Goal: Information Seeking & Learning: Learn about a topic

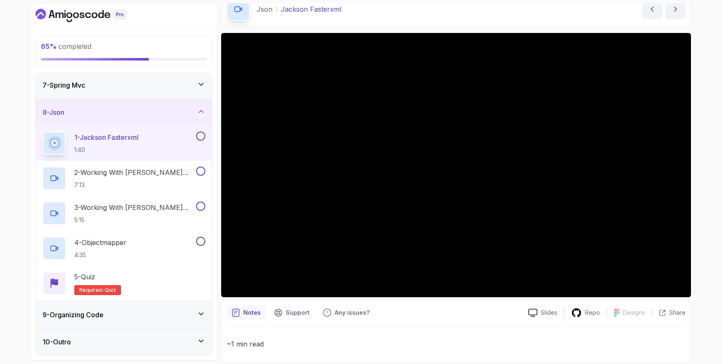
scroll to position [44, 0]
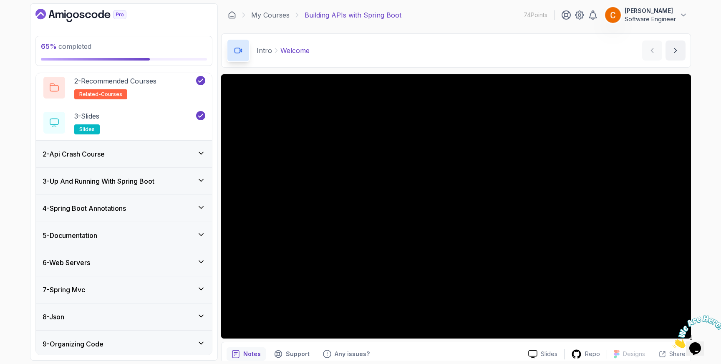
scroll to position [94, 0]
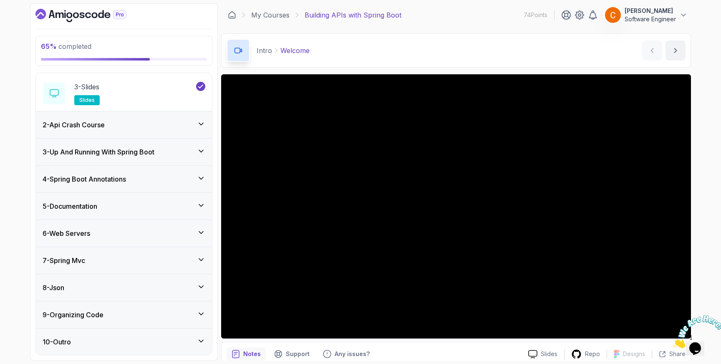
click at [117, 286] on div "8 - Json" at bounding box center [124, 287] width 163 height 10
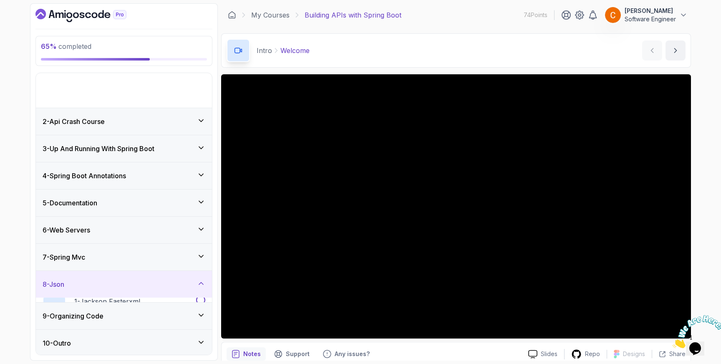
scroll to position [0, 0]
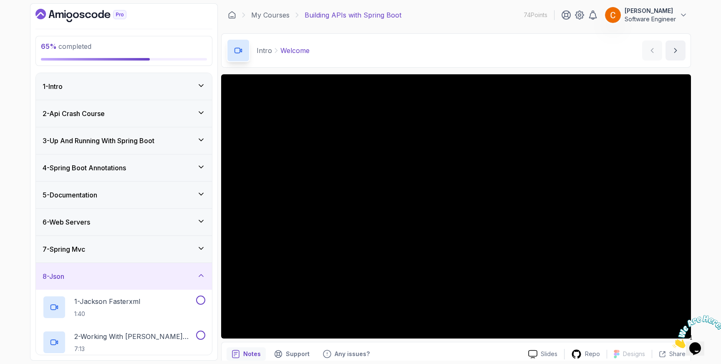
click at [135, 258] on div "7 - Spring Mvc" at bounding box center [124, 249] width 176 height 27
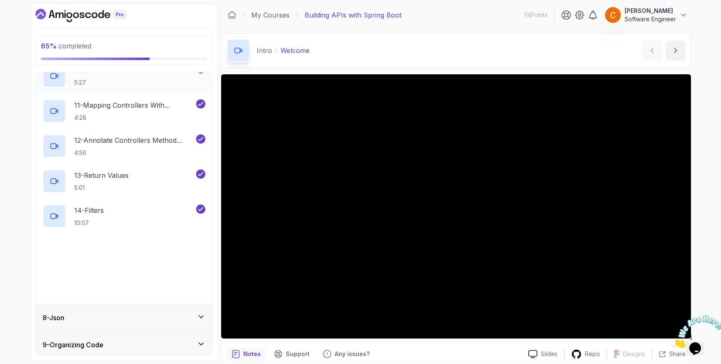
scroll to position [549, 0]
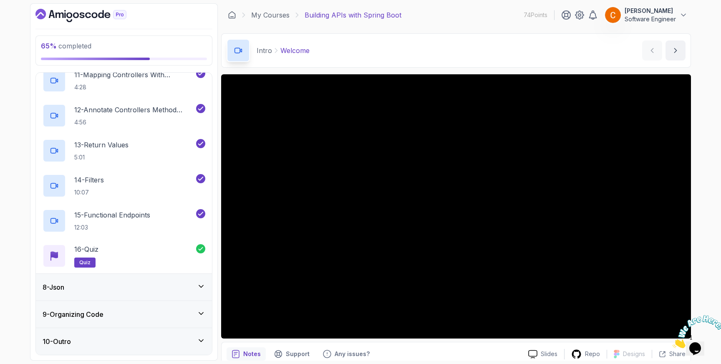
click at [101, 289] on div "8 - Json" at bounding box center [124, 287] width 163 height 10
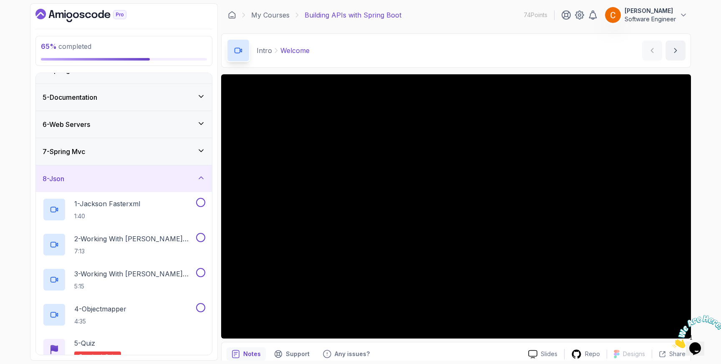
scroll to position [113, 0]
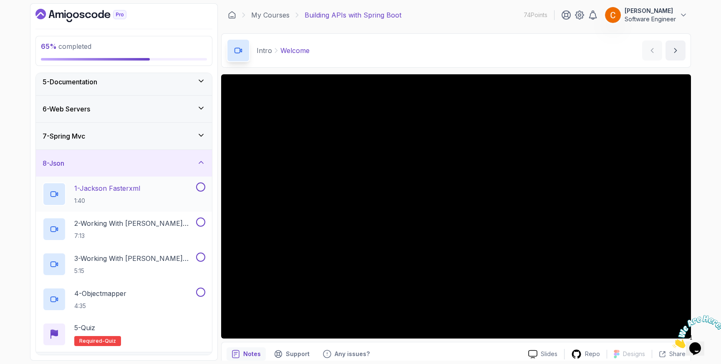
click at [126, 190] on p "1 - Jackson Fasterxml" at bounding box center [107, 188] width 66 height 10
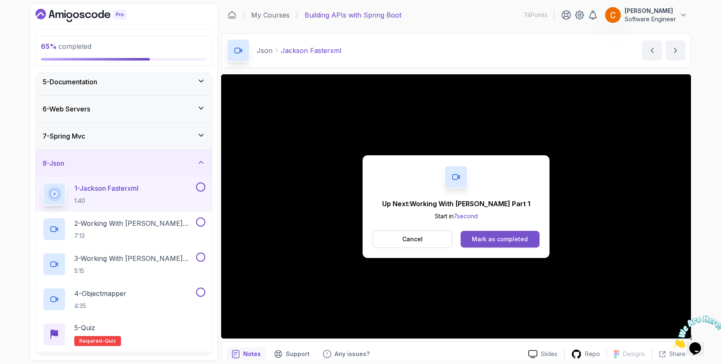
click at [519, 244] on button "Mark as completed" at bounding box center [499, 239] width 79 height 17
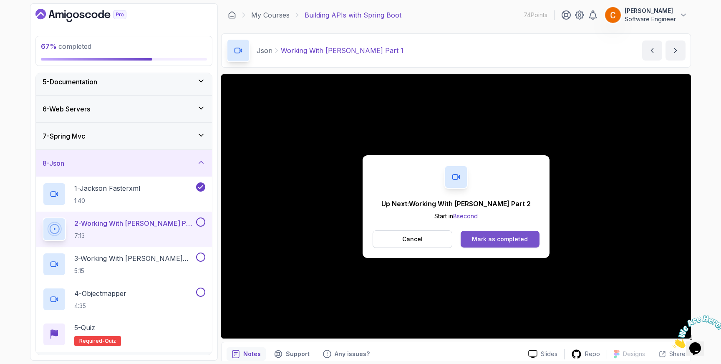
click at [524, 240] on div "Mark as completed" at bounding box center [500, 239] width 56 height 8
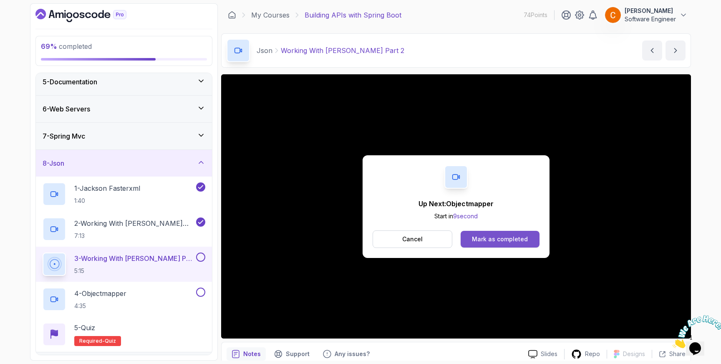
click at [513, 239] on div "Mark as completed" at bounding box center [500, 239] width 56 height 8
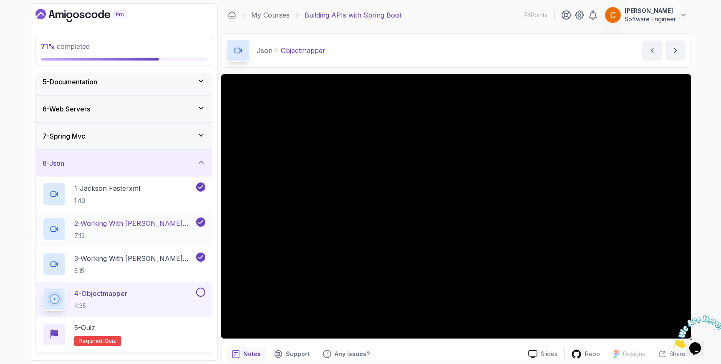
scroll to position [164, 0]
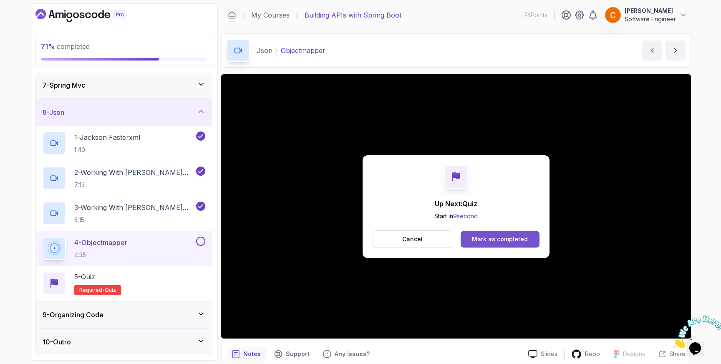
click at [487, 237] on div "Mark as completed" at bounding box center [500, 239] width 56 height 8
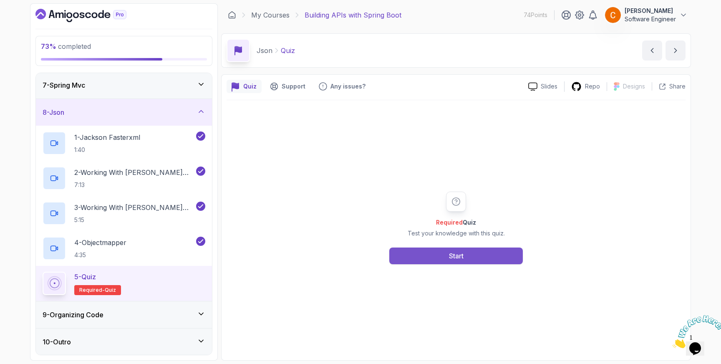
click at [468, 250] on button "Start" at bounding box center [455, 255] width 133 height 17
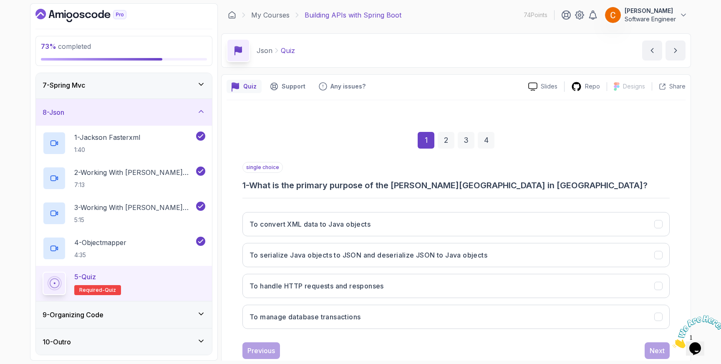
scroll to position [22, 0]
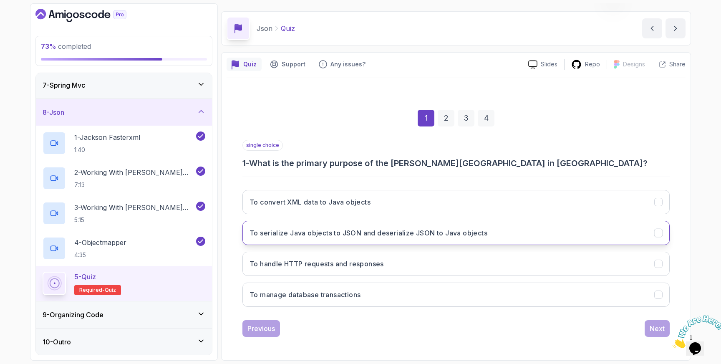
click at [657, 233] on icon "To serialize Java objects to JSON and deserialize JSON to Java objects" at bounding box center [657, 232] width 5 height 3
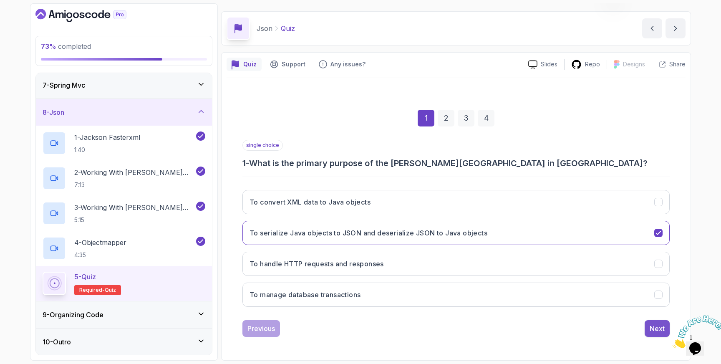
click at [660, 325] on div "Next" at bounding box center [656, 328] width 15 height 10
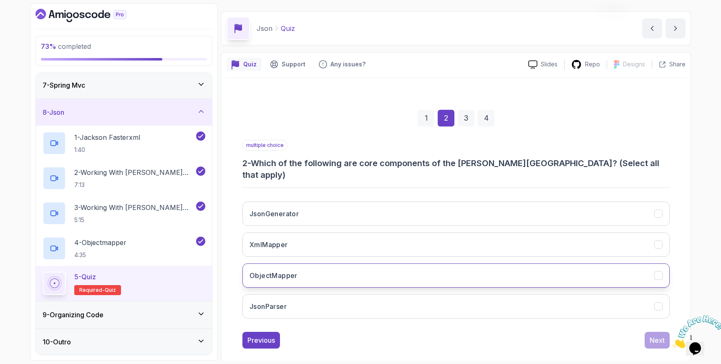
click at [657, 274] on icon "ObjectMapper" at bounding box center [657, 275] width 5 height 3
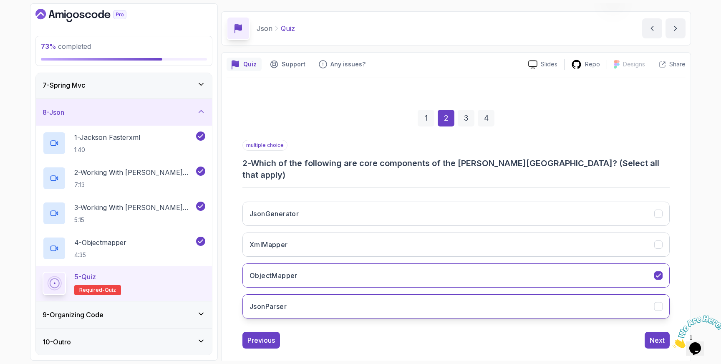
click at [660, 302] on icon "JsonParser" at bounding box center [658, 306] width 8 height 8
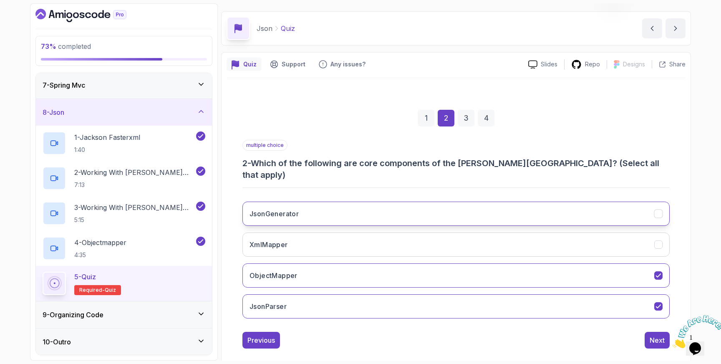
click at [659, 210] on icon "JsonGenerator" at bounding box center [658, 214] width 8 height 8
click at [659, 335] on div "Next" at bounding box center [656, 340] width 15 height 10
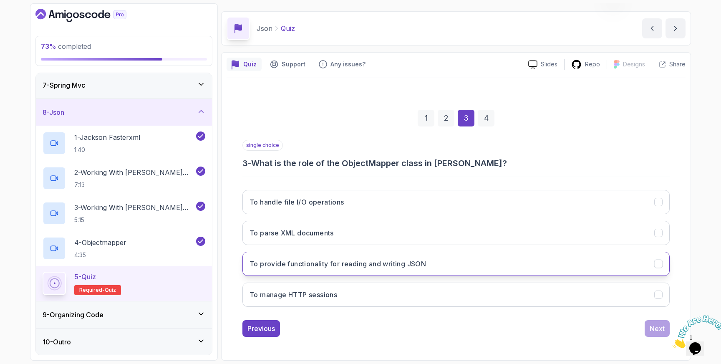
click at [659, 263] on icon "To provide functionality for reading and writing JSON" at bounding box center [657, 263] width 5 height 3
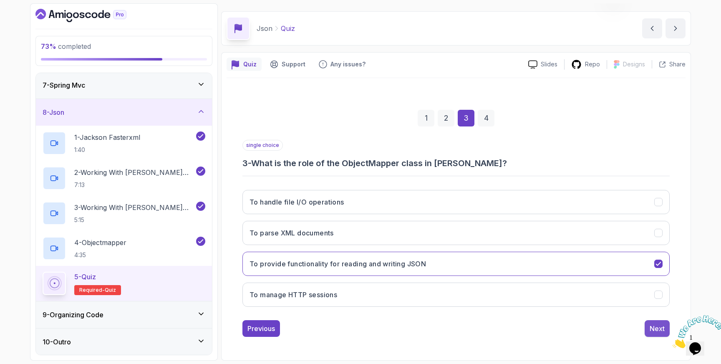
click at [659, 324] on div "Next" at bounding box center [656, 328] width 15 height 10
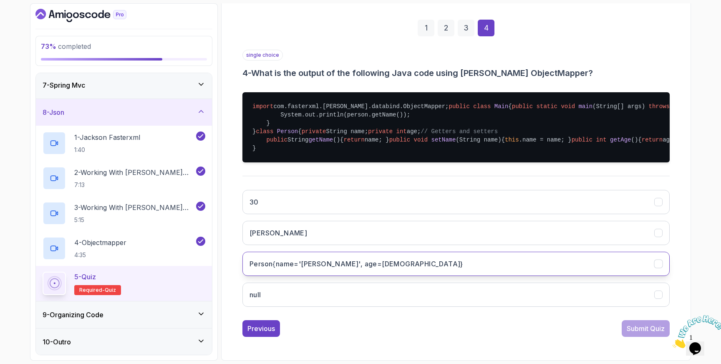
scroll to position [237, 0]
click at [659, 262] on icon "Person{name='John', age=30}" at bounding box center [657, 263] width 5 height 3
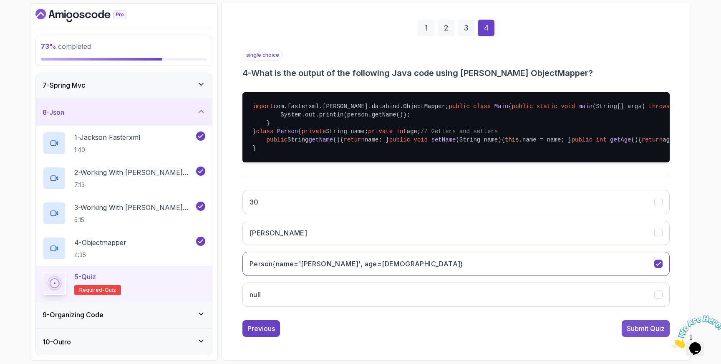
click at [645, 329] on div "Submit Quiz" at bounding box center [645, 328] width 38 height 10
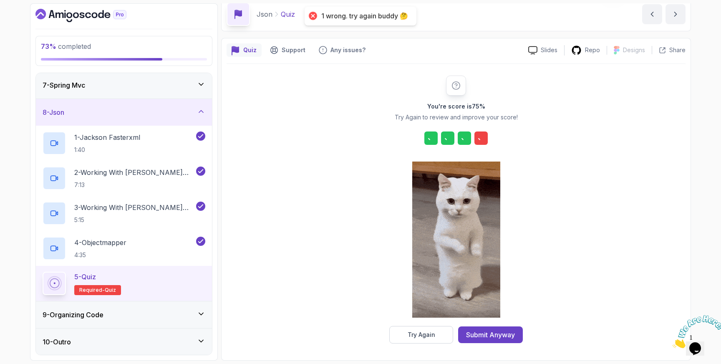
scroll to position [36, 0]
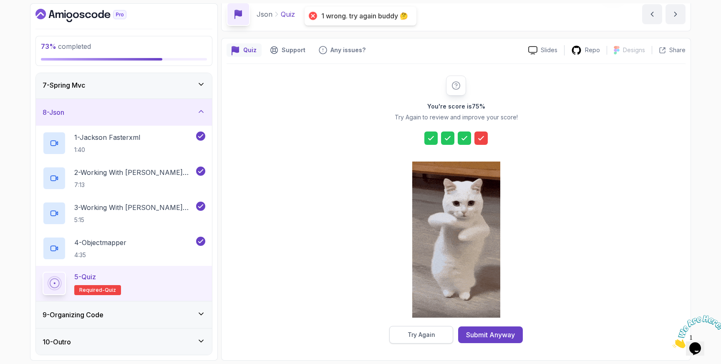
click at [424, 334] on div "Try Again" at bounding box center [421, 334] width 28 height 8
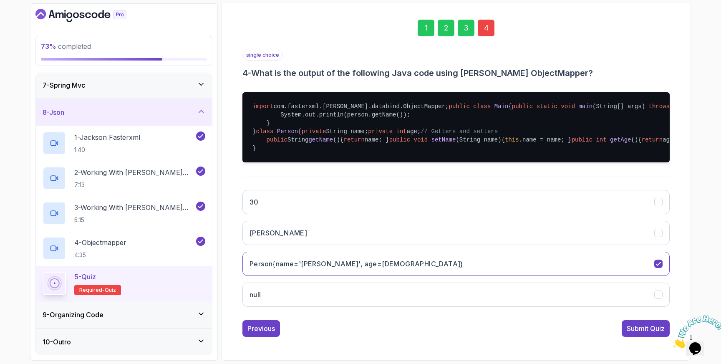
scroll to position [168, 0]
click at [659, 237] on icon "John" at bounding box center [658, 233] width 8 height 8
click at [650, 333] on div "Submit Quiz" at bounding box center [645, 328] width 38 height 10
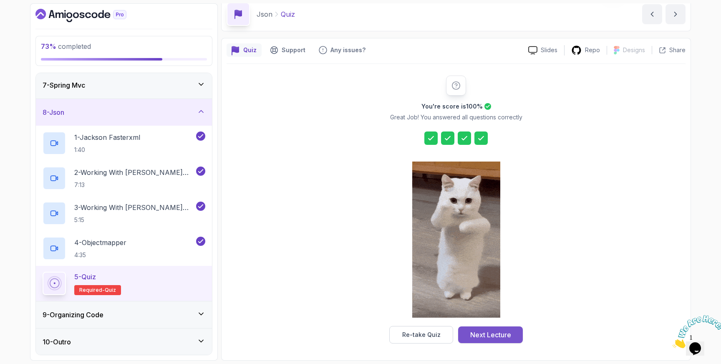
click at [503, 335] on div "Next Lecture" at bounding box center [490, 334] width 41 height 10
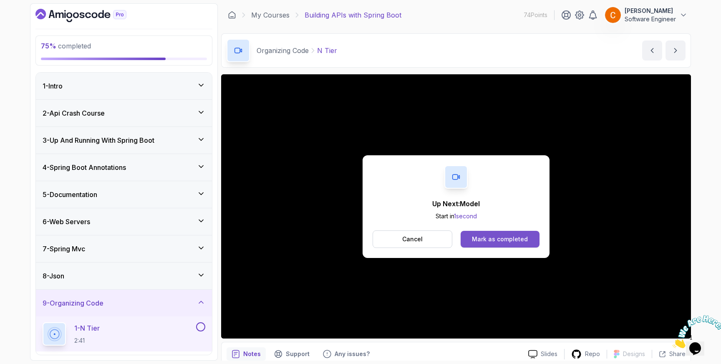
click at [497, 232] on button "Mark as completed" at bounding box center [499, 239] width 79 height 17
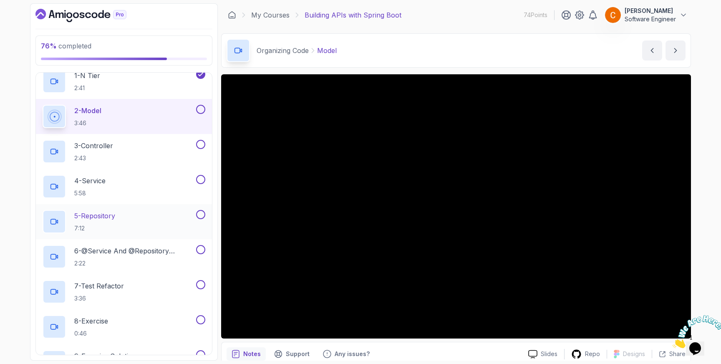
scroll to position [184, 0]
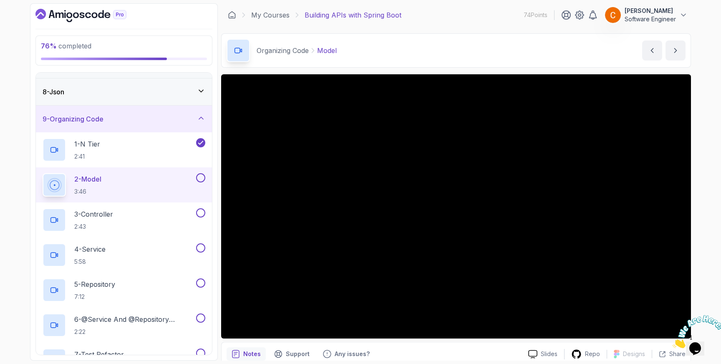
click at [201, 176] on button at bounding box center [200, 177] width 9 height 9
click at [201, 208] on button at bounding box center [200, 212] width 9 height 9
click at [203, 246] on button at bounding box center [200, 247] width 9 height 9
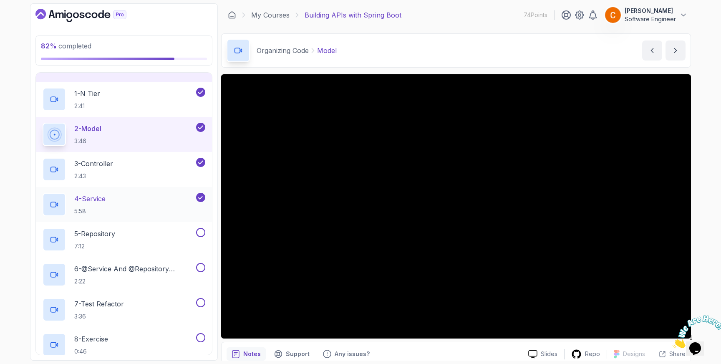
scroll to position [238, 0]
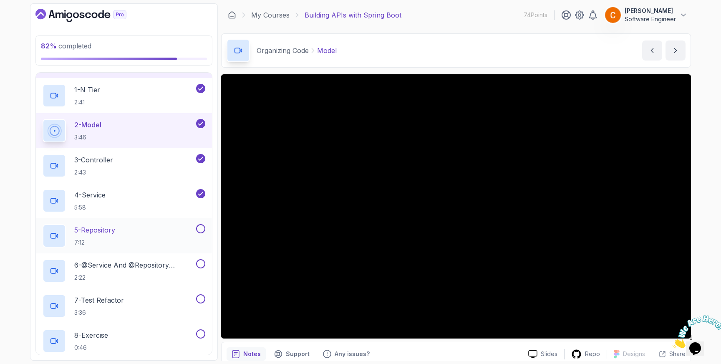
click at [200, 232] on button at bounding box center [200, 228] width 9 height 9
click at [200, 262] on button at bounding box center [200, 263] width 9 height 9
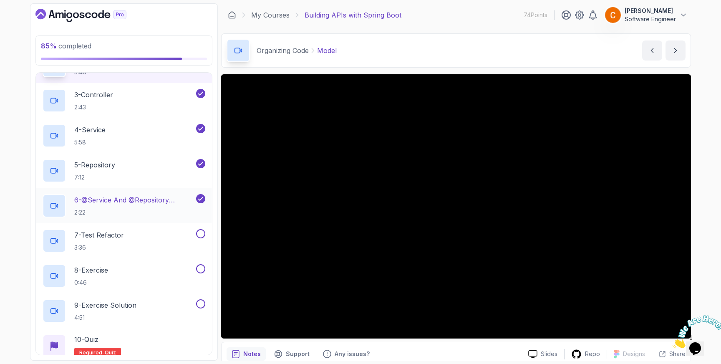
scroll to position [311, 0]
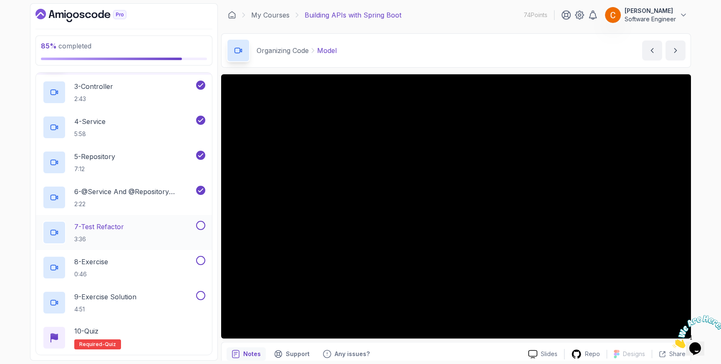
click at [123, 228] on p "7 - Test Refactor" at bounding box center [99, 226] width 50 height 10
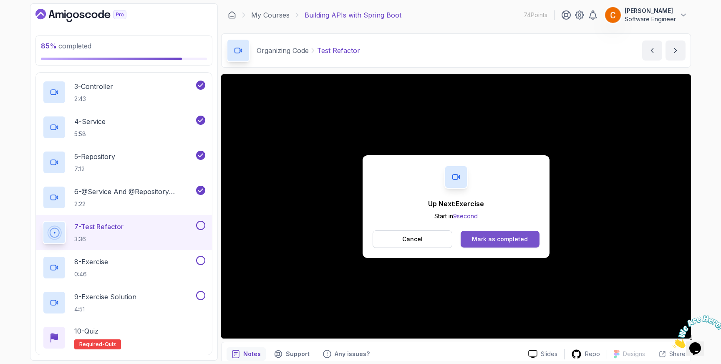
click at [495, 240] on div "Mark as completed" at bounding box center [500, 239] width 56 height 8
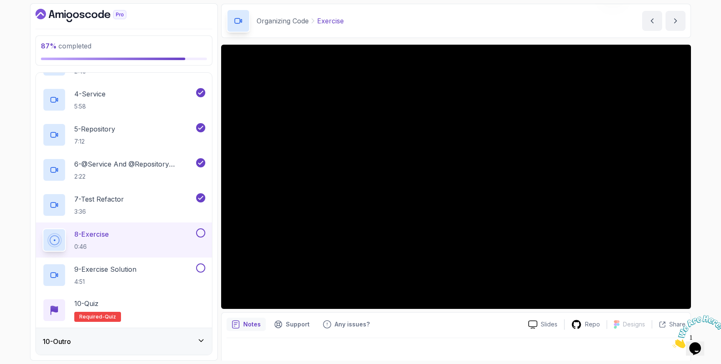
scroll to position [36, 0]
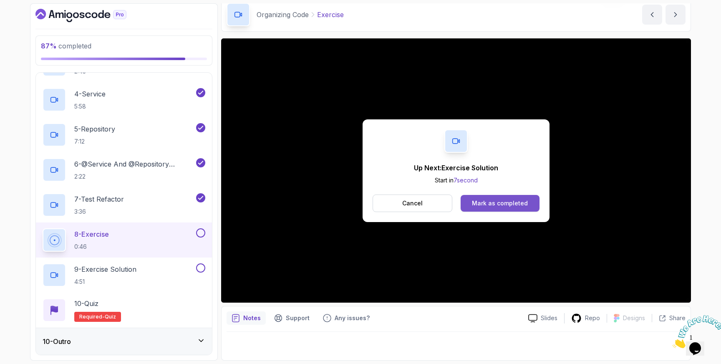
click at [499, 195] on button "Mark as completed" at bounding box center [499, 203] width 79 height 17
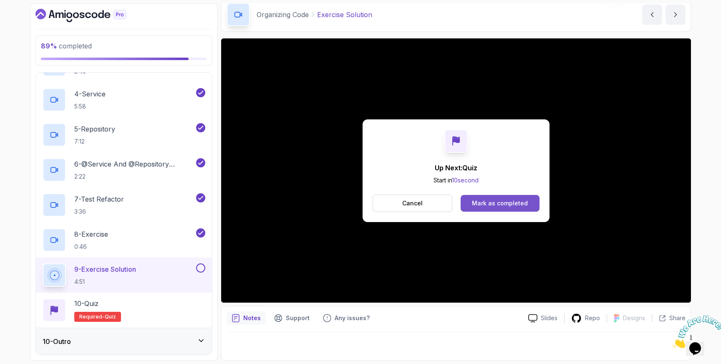
click at [501, 203] on div "Mark as completed" at bounding box center [500, 203] width 56 height 8
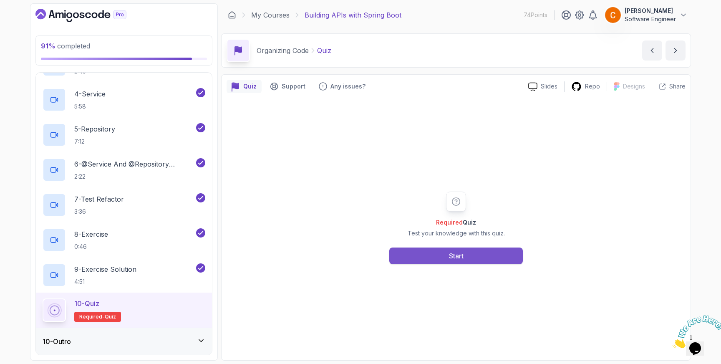
click at [432, 260] on button "Start" at bounding box center [455, 255] width 133 height 17
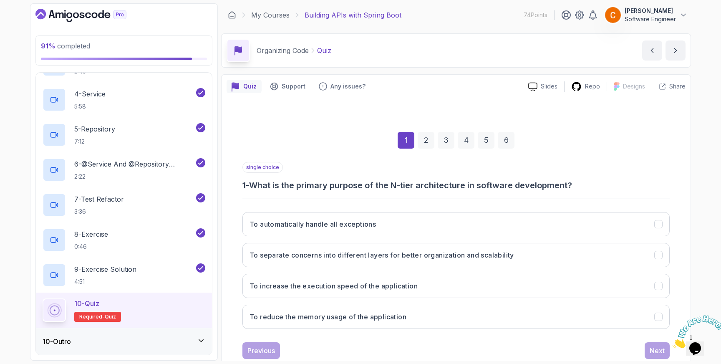
scroll to position [22, 0]
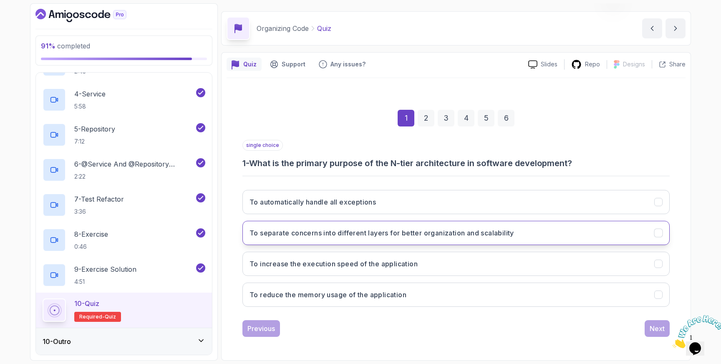
click at [659, 230] on icon "To separate concerns into different layers for better organization and scalabil…" at bounding box center [658, 233] width 8 height 8
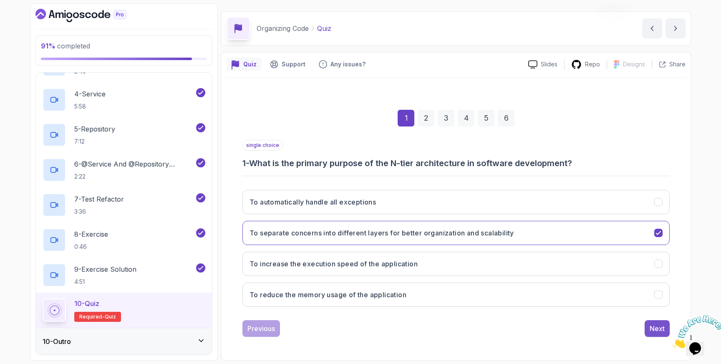
click at [660, 327] on div "Next" at bounding box center [656, 328] width 15 height 10
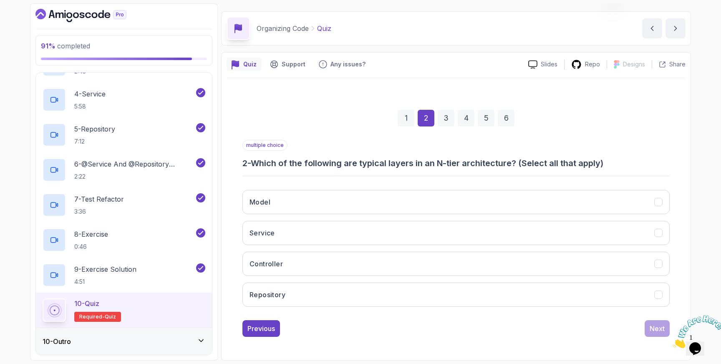
click at [702, 343] on img at bounding box center [698, 331] width 52 height 33
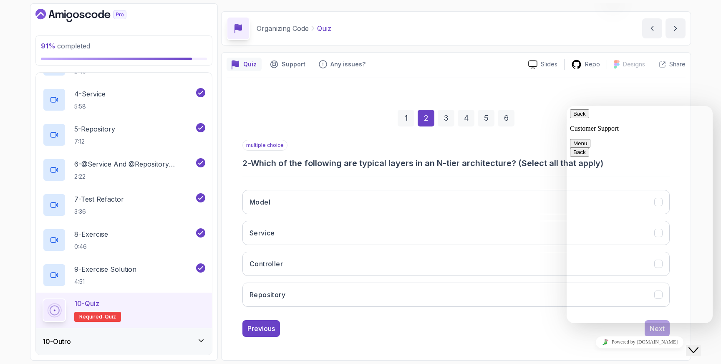
click at [698, 345] on icon "Close Chat This icon closes the chat window." at bounding box center [693, 350] width 10 height 10
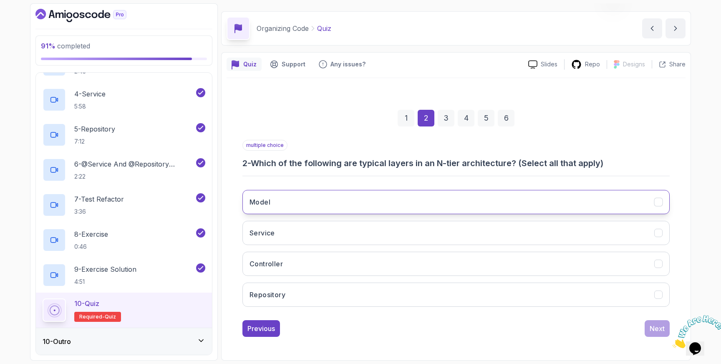
click at [656, 201] on icon "Model" at bounding box center [658, 202] width 8 height 8
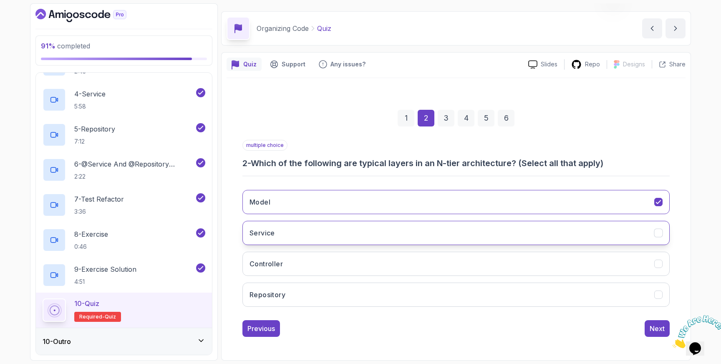
click at [659, 229] on icon "Service" at bounding box center [658, 233] width 8 height 8
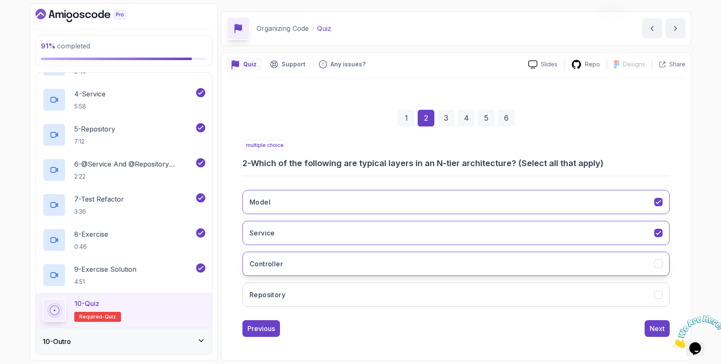
click at [658, 263] on icon "Controller" at bounding box center [658, 264] width 8 height 8
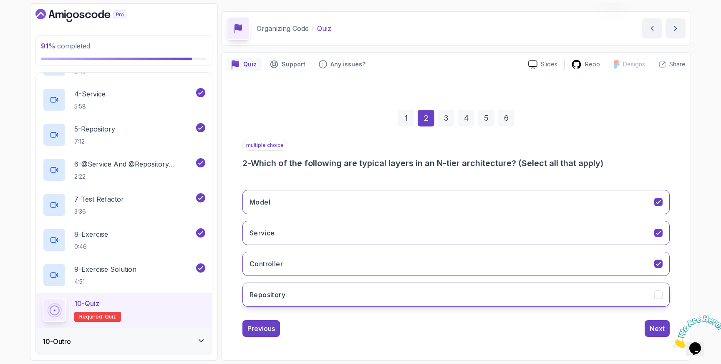
click at [659, 294] on icon "Repository" at bounding box center [658, 295] width 8 height 8
click at [660, 329] on div "Next" at bounding box center [656, 328] width 15 height 10
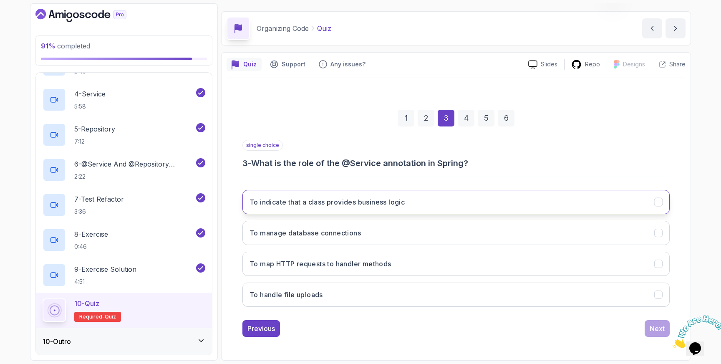
click at [656, 202] on icon "To indicate that a class provides business logic" at bounding box center [658, 202] width 8 height 8
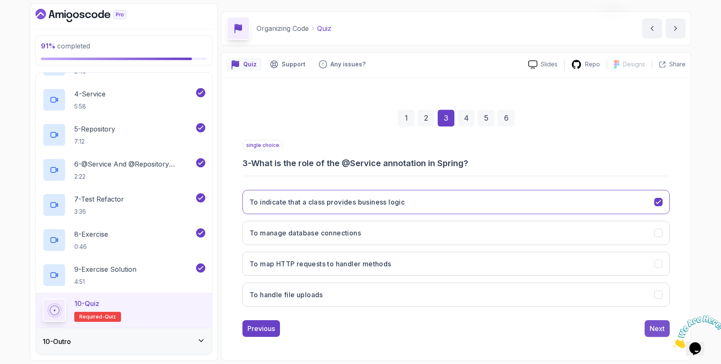
click at [659, 328] on div "Next" at bounding box center [656, 328] width 15 height 10
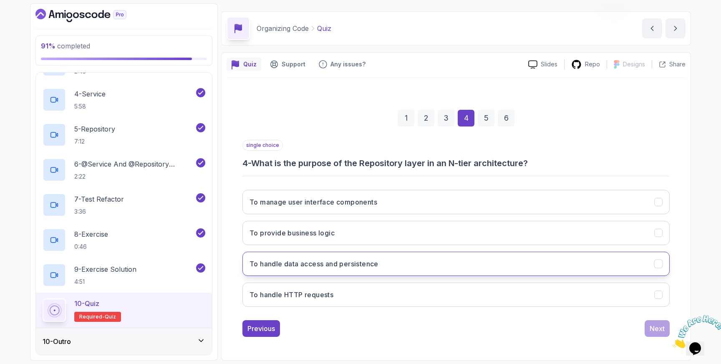
click at [658, 263] on icon "To handle data access and persistence" at bounding box center [657, 263] width 5 height 3
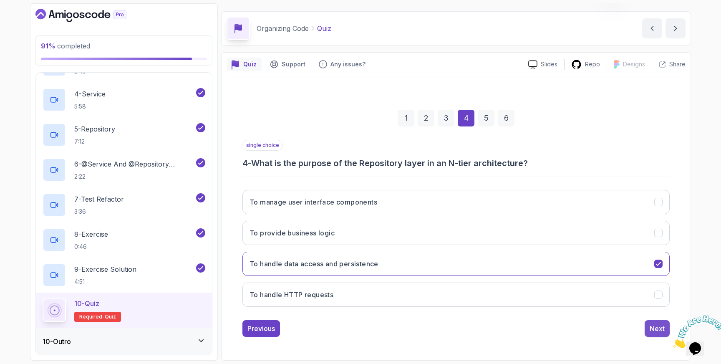
click at [658, 328] on div "Next" at bounding box center [656, 328] width 15 height 10
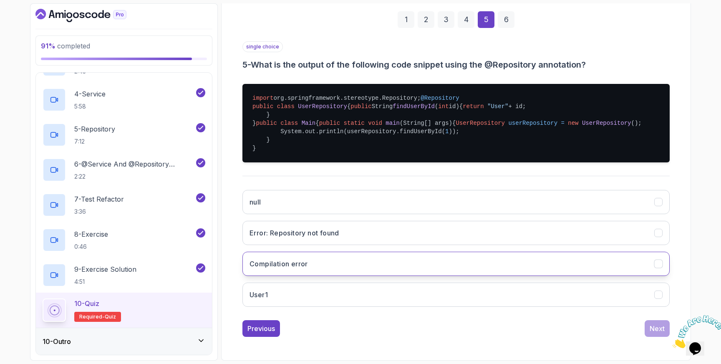
scroll to position [186, 0]
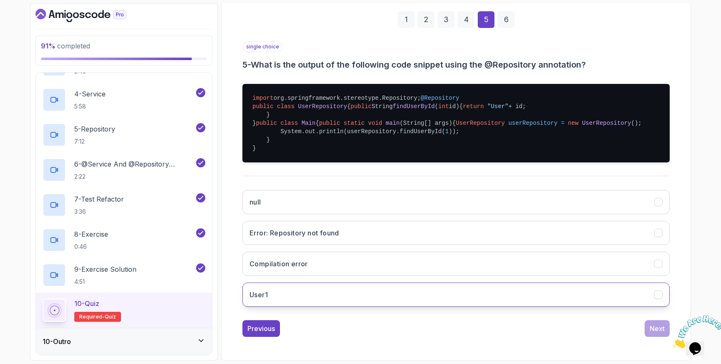
click at [659, 296] on icon "User1" at bounding box center [658, 295] width 8 height 8
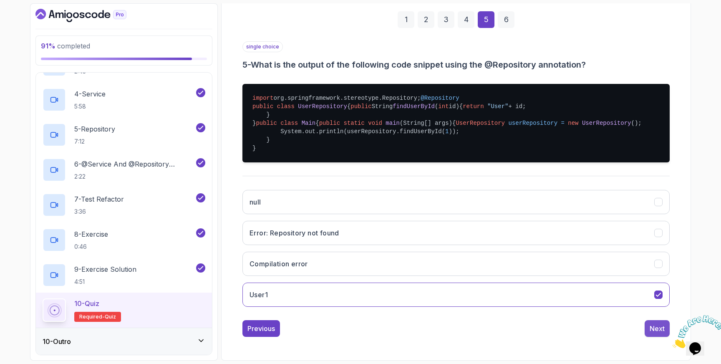
click at [657, 330] on div "Next" at bounding box center [656, 328] width 15 height 10
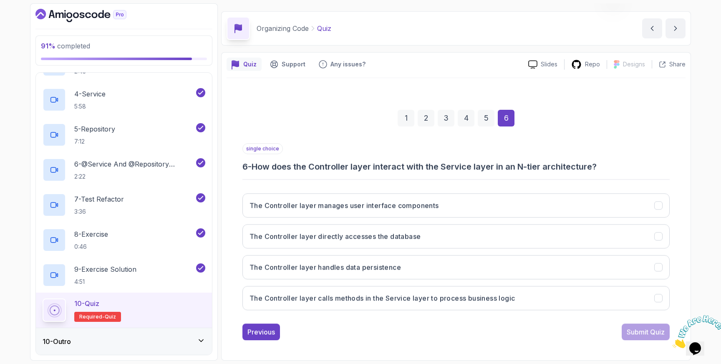
scroll to position [22, 0]
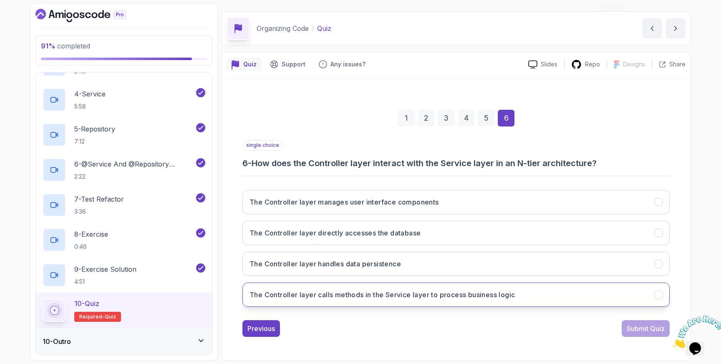
click at [659, 294] on icon "The Controller layer calls methods in the Service layer to process business log…" at bounding box center [657, 294] width 5 height 3
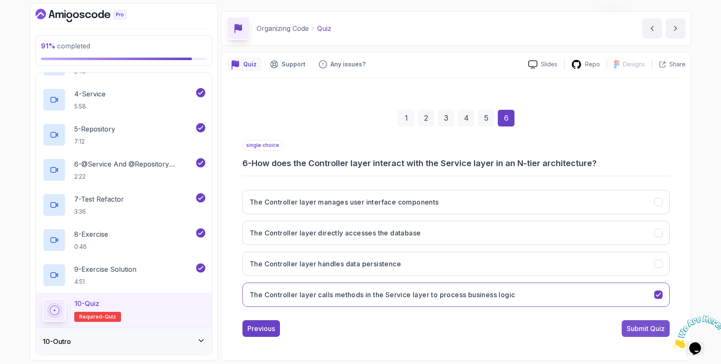
click at [650, 327] on div "Submit Quiz" at bounding box center [645, 328] width 38 height 10
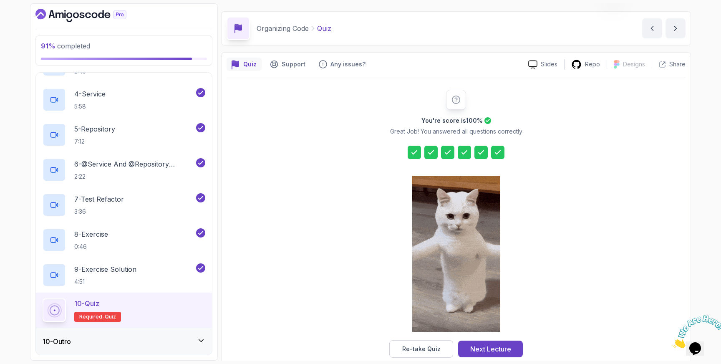
scroll to position [36, 0]
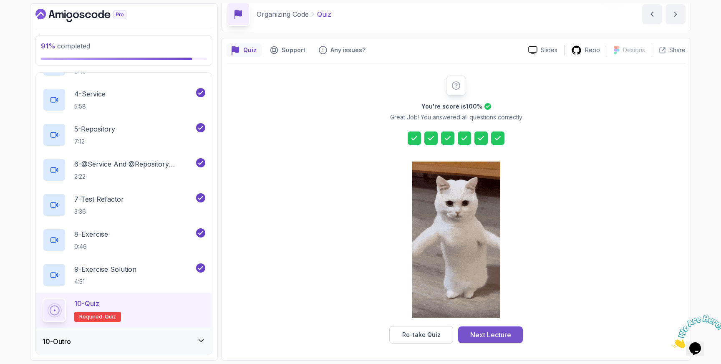
click at [494, 339] on div "Next Lecture" at bounding box center [490, 334] width 41 height 10
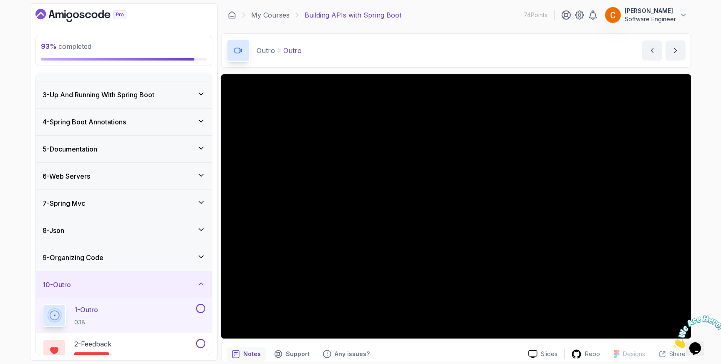
scroll to position [94, 0]
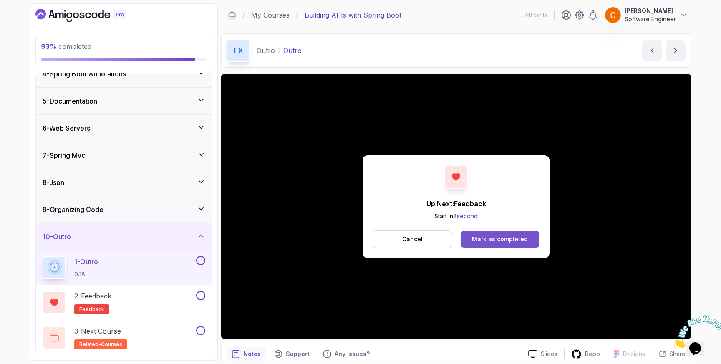
click at [516, 241] on div "Mark as completed" at bounding box center [500, 239] width 56 height 8
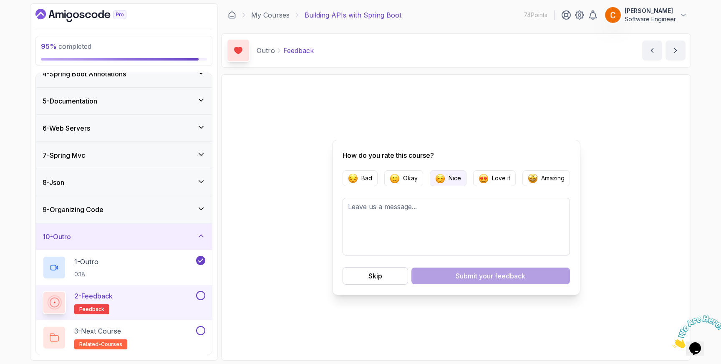
click at [457, 180] on p "Nice" at bounding box center [454, 178] width 13 height 8
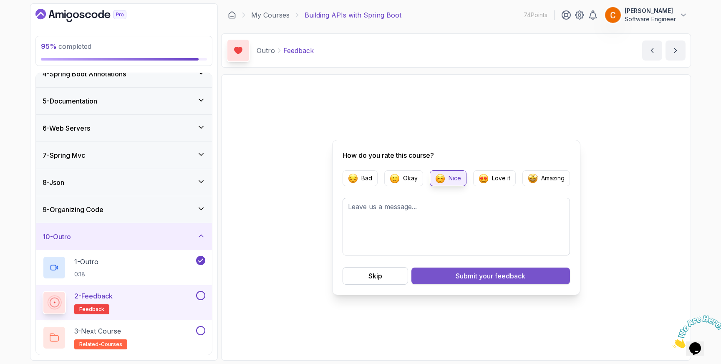
click at [473, 276] on div "Submit your feedback" at bounding box center [490, 276] width 70 height 10
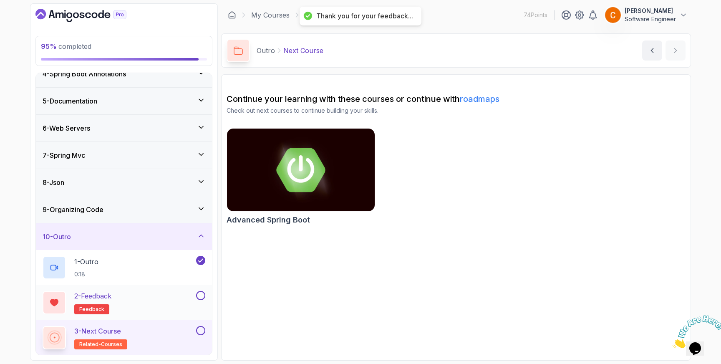
click at [201, 294] on button at bounding box center [200, 295] width 9 height 9
click at [301, 168] on img at bounding box center [300, 169] width 155 height 87
click at [200, 330] on button at bounding box center [200, 330] width 9 height 9
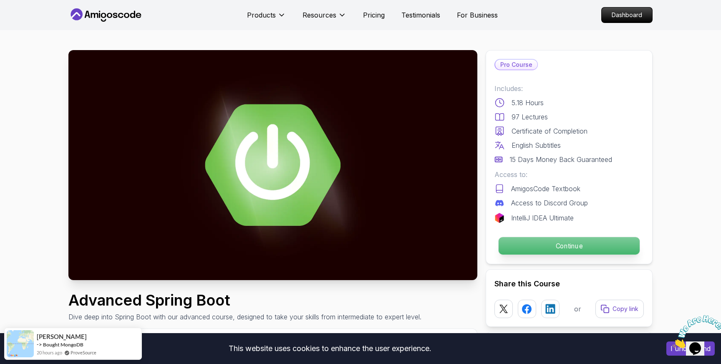
click at [563, 244] on p "Continue" at bounding box center [568, 246] width 141 height 18
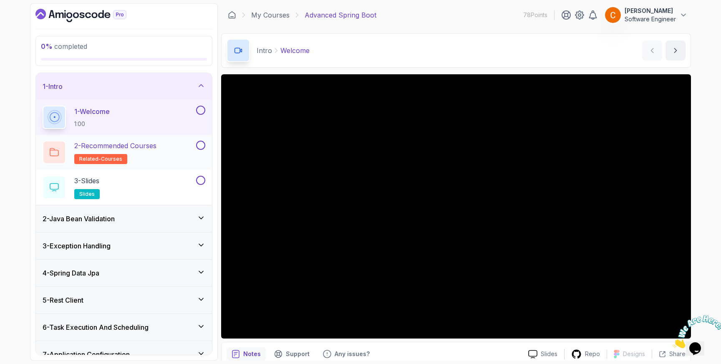
click at [202, 146] on button at bounding box center [200, 145] width 9 height 9
click at [201, 111] on button at bounding box center [200, 109] width 9 height 9
click at [201, 181] on button at bounding box center [200, 180] width 9 height 9
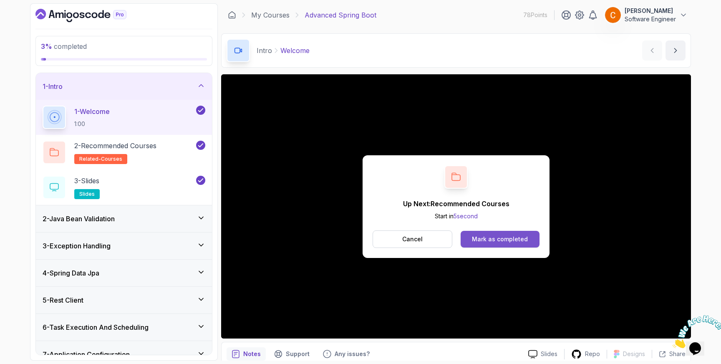
click at [497, 238] on div "Mark as completed" at bounding box center [500, 239] width 56 height 8
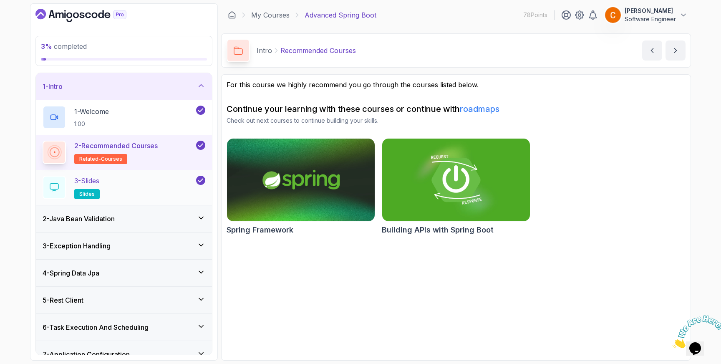
click at [133, 182] on div "3 - Slides slides" at bounding box center [119, 187] width 152 height 23
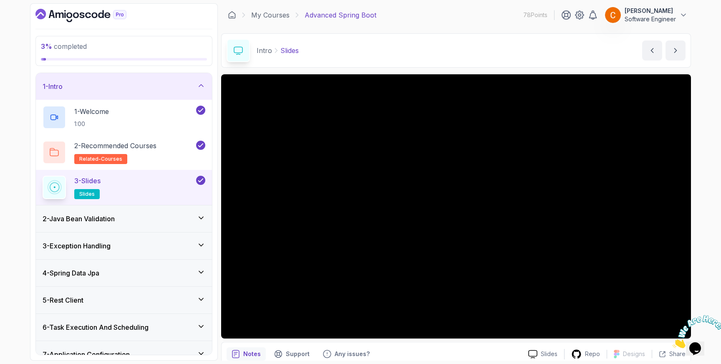
scroll to position [36, 0]
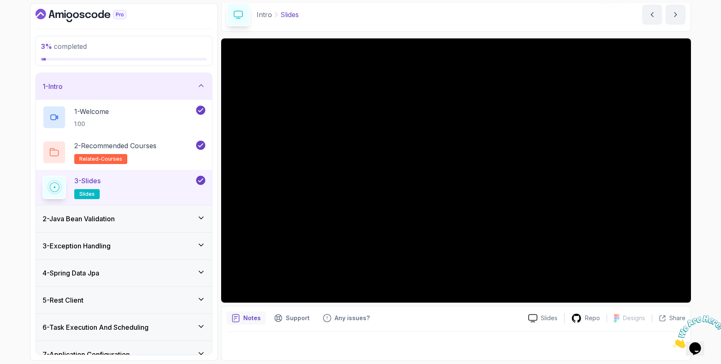
click at [93, 218] on h3 "2 - Java Bean Validation" at bounding box center [79, 218] width 72 height 10
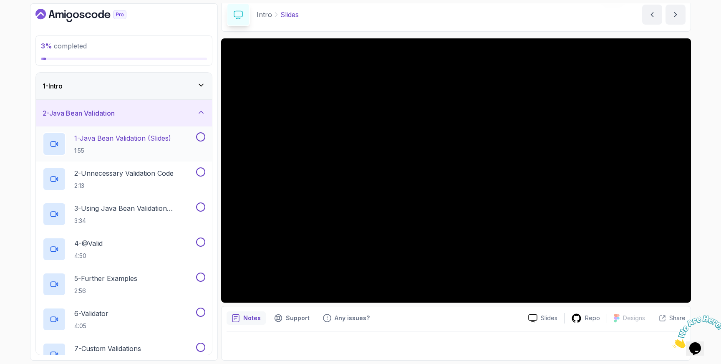
click at [129, 138] on p "1 - Java Bean Validation (Slides)" at bounding box center [122, 138] width 97 height 10
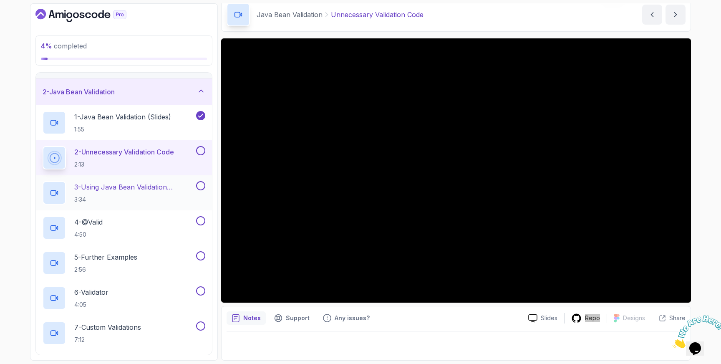
scroll to position [21, 0]
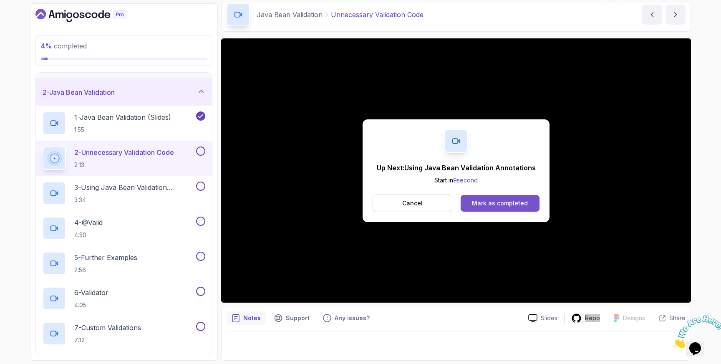
click at [493, 206] on div "Mark as completed" at bounding box center [500, 203] width 56 height 8
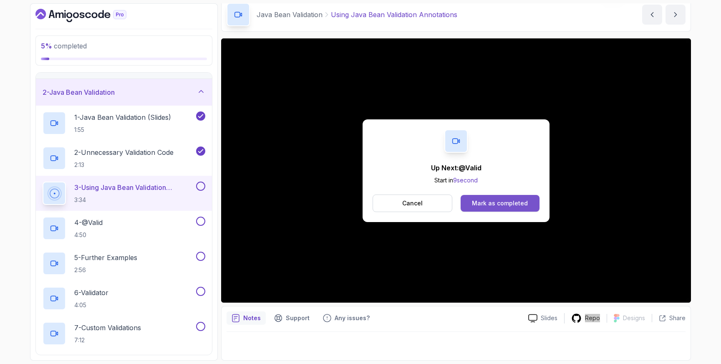
click at [496, 198] on button "Mark as completed" at bounding box center [499, 203] width 79 height 17
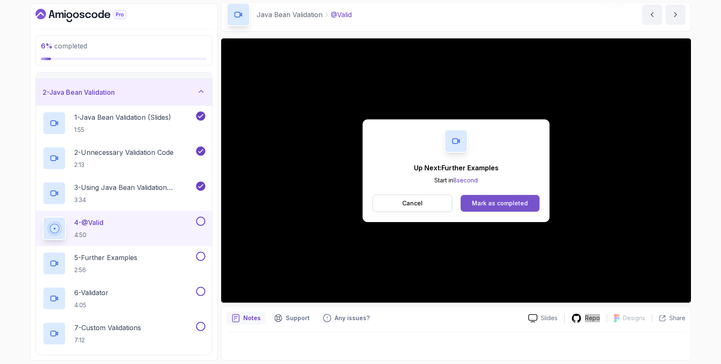
click at [490, 201] on div "Mark as completed" at bounding box center [500, 203] width 56 height 8
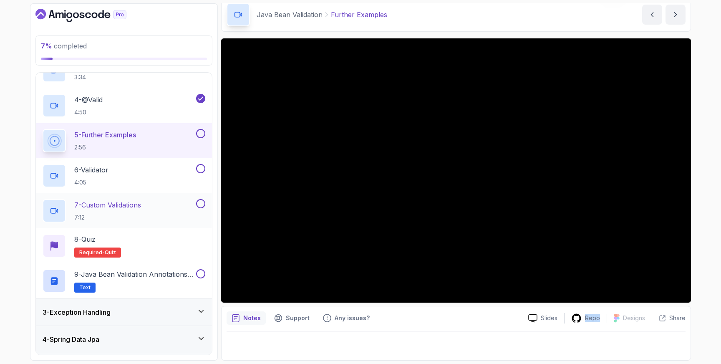
scroll to position [134, 0]
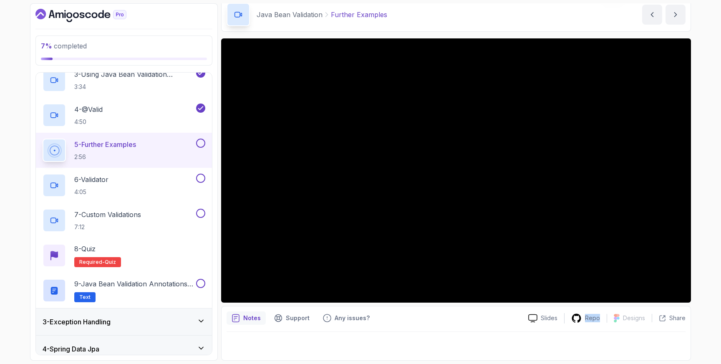
click at [201, 143] on button at bounding box center [200, 142] width 9 height 9
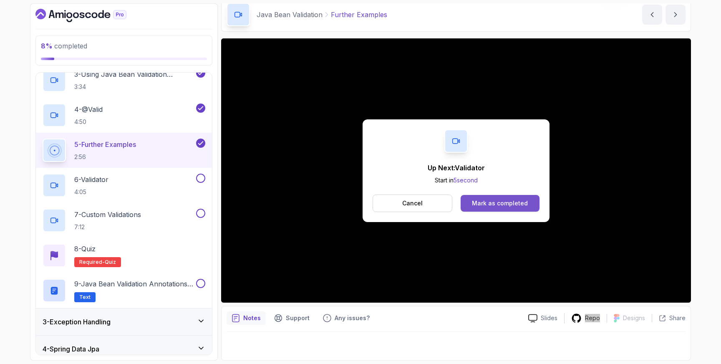
click at [520, 201] on div "Mark as completed" at bounding box center [500, 203] width 56 height 8
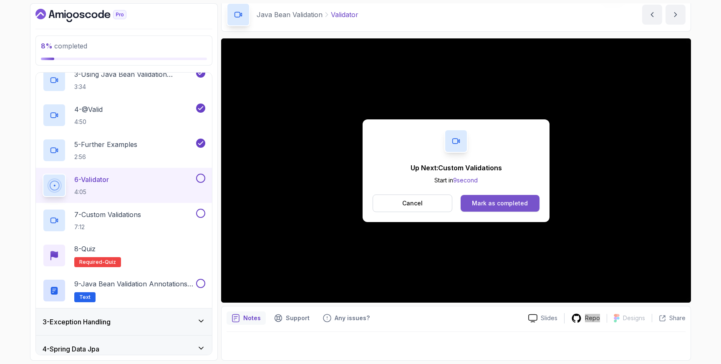
click at [495, 200] on div "Mark as completed" at bounding box center [500, 203] width 56 height 8
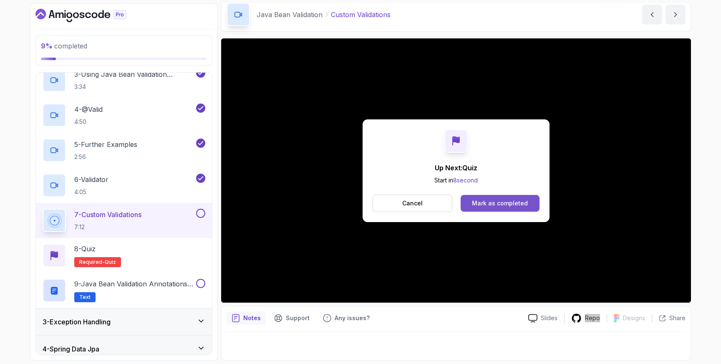
click at [492, 203] on div "Mark as completed" at bounding box center [500, 203] width 56 height 8
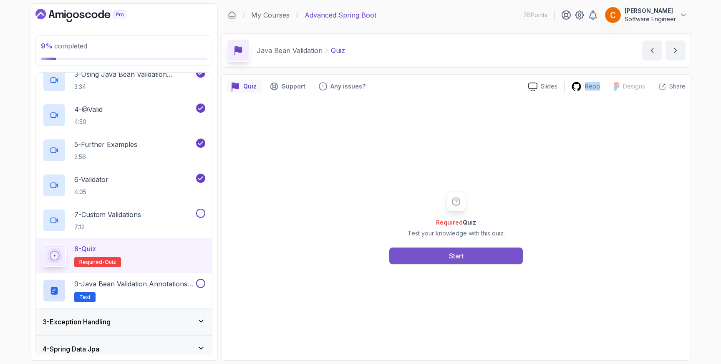
click at [442, 254] on button "Start" at bounding box center [455, 255] width 133 height 17
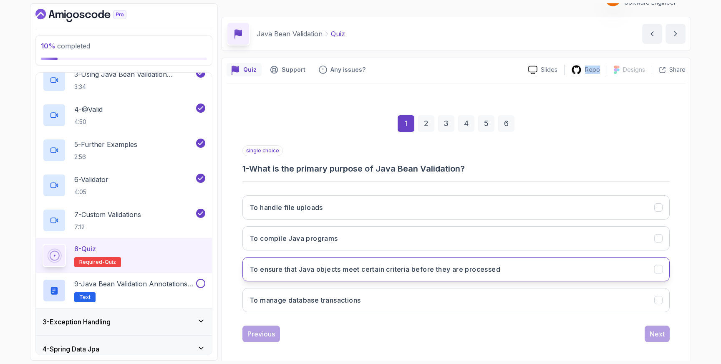
scroll to position [22, 0]
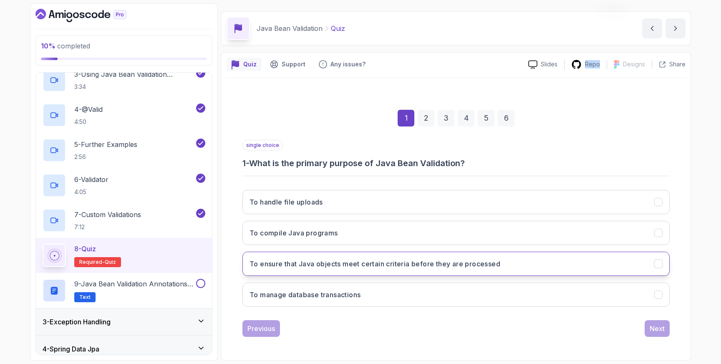
click at [658, 263] on icon "To ensure that Java objects meet certain criteria before they are processed" at bounding box center [658, 264] width 8 height 8
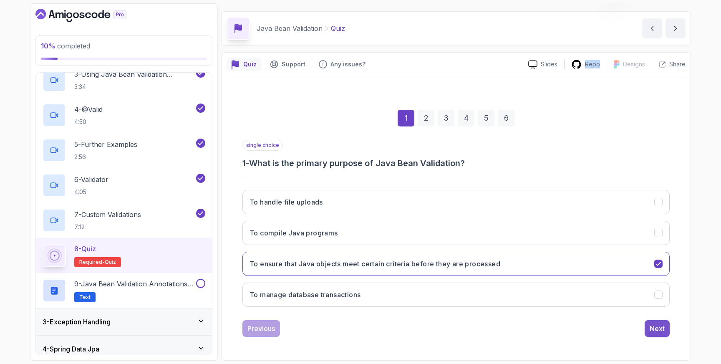
click at [664, 324] on button "Next" at bounding box center [656, 328] width 25 height 17
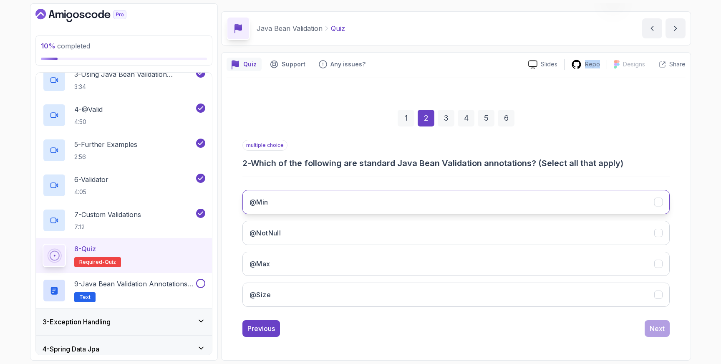
click at [657, 201] on icon "@Min" at bounding box center [658, 202] width 8 height 8
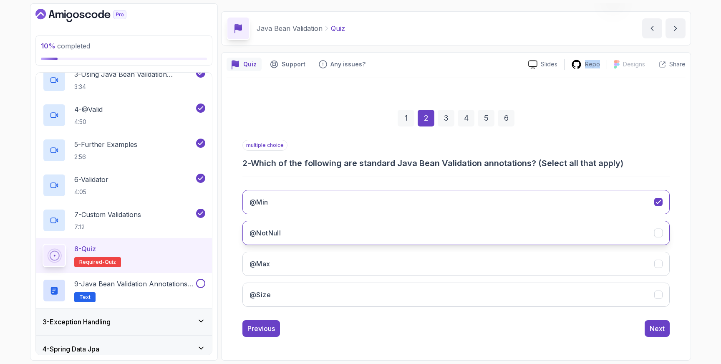
click at [657, 231] on icon "@NotNull" at bounding box center [658, 233] width 8 height 8
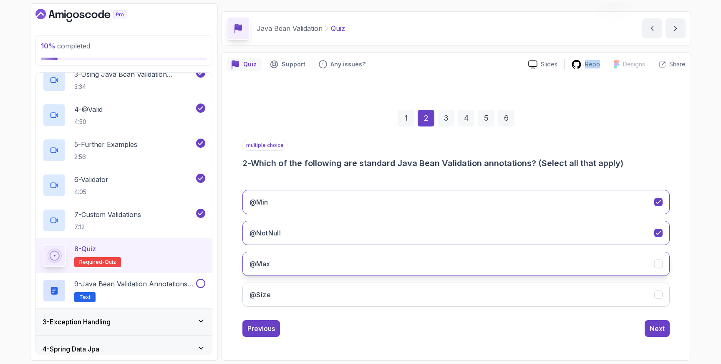
click at [657, 264] on icon "@Max" at bounding box center [658, 264] width 8 height 8
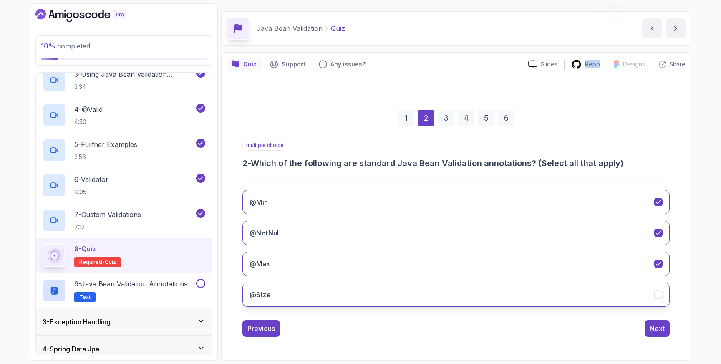
click at [658, 300] on button "@Size" at bounding box center [455, 294] width 427 height 24
click at [658, 327] on div "Next" at bounding box center [656, 328] width 15 height 10
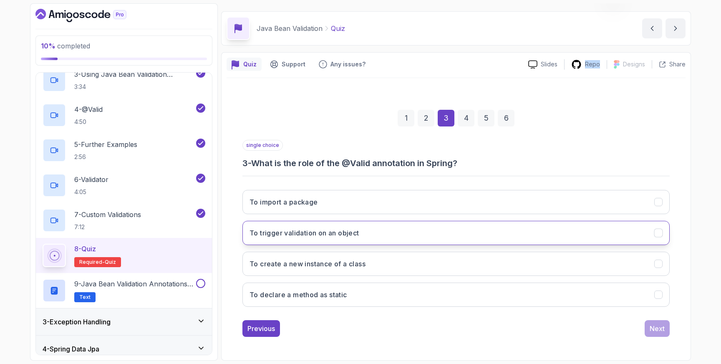
click at [651, 233] on button "To trigger validation on an object" at bounding box center [455, 233] width 427 height 24
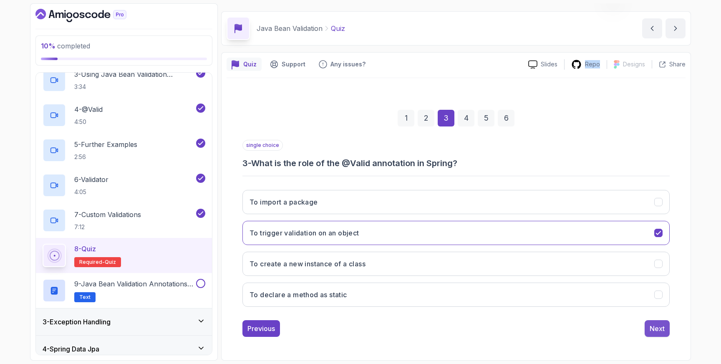
click at [658, 327] on div "Next" at bounding box center [656, 328] width 15 height 10
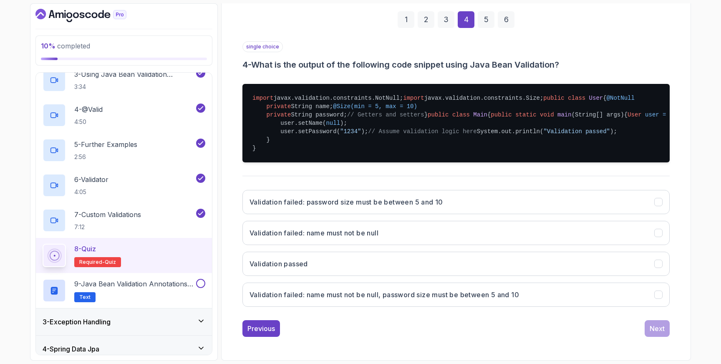
scroll to position [221, 0]
click at [657, 206] on icon "Validation failed: password size must be between 5 and 10" at bounding box center [658, 202] width 8 height 8
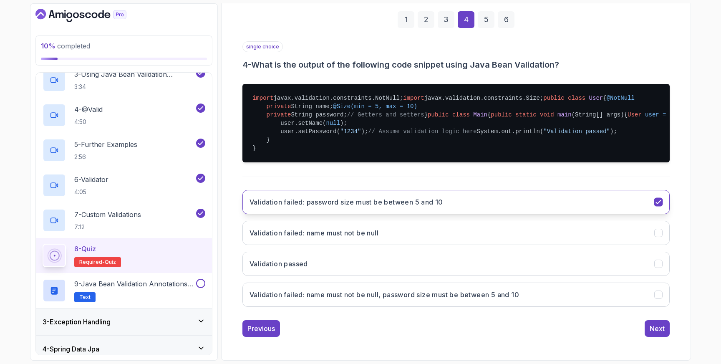
scroll to position [219, 0]
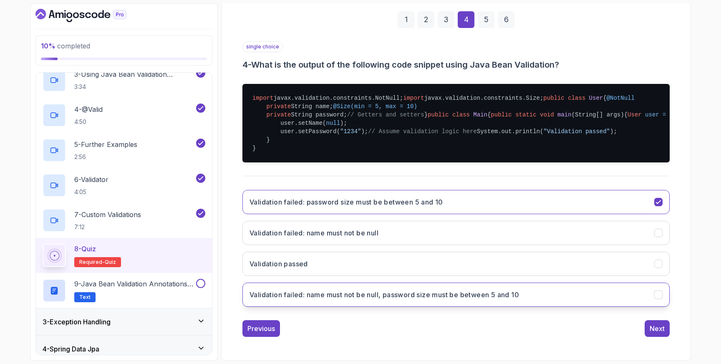
click at [660, 299] on icon "Validation failed: name must not be null, password size must be between 5 and 10" at bounding box center [658, 295] width 8 height 8
click at [656, 333] on div "Next" at bounding box center [656, 328] width 15 height 10
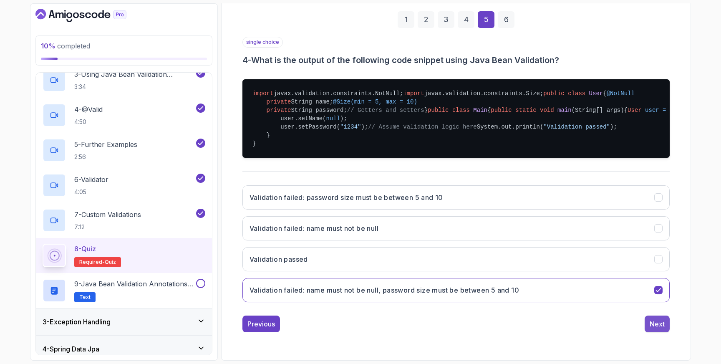
scroll to position [22, 0]
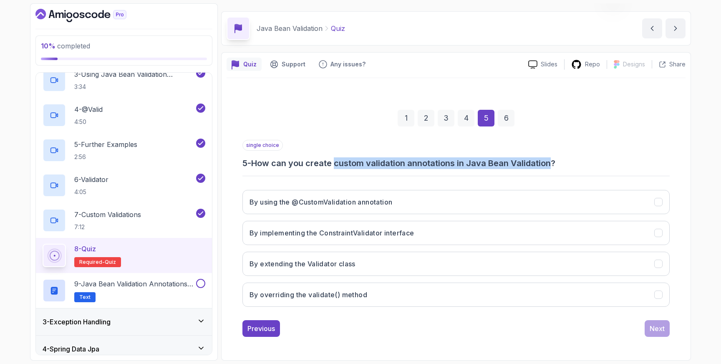
drag, startPoint x: 339, startPoint y: 162, endPoint x: 552, endPoint y: 160, distance: 213.1
click at [552, 160] on h3 "5 - How can you create custom validation annotations in Java Bean Validation?" at bounding box center [455, 163] width 427 height 12
copy h3 "custom validation annotations in Java Bean Validation"
click at [658, 233] on icon "By implementing the ConstraintValidator interface" at bounding box center [658, 233] width 8 height 8
click at [660, 327] on div "Next" at bounding box center [656, 328] width 15 height 10
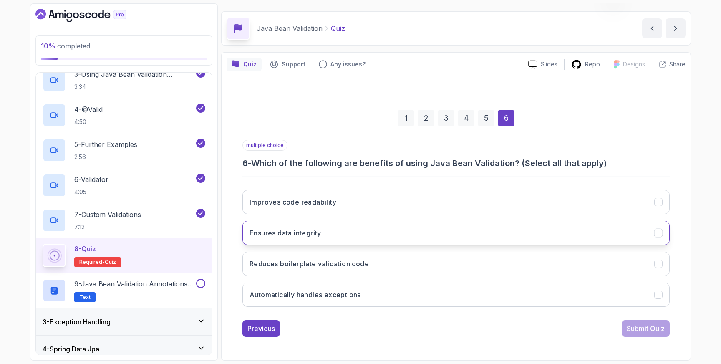
click at [657, 233] on icon "Ensures data integrity" at bounding box center [657, 232] width 5 height 3
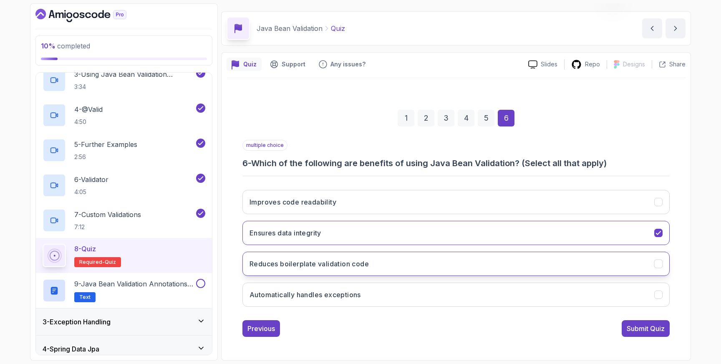
click at [659, 264] on icon "Reduces boilerplate validation code" at bounding box center [658, 264] width 8 height 8
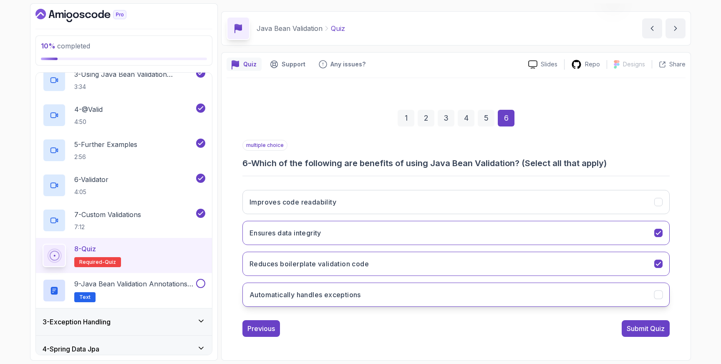
click at [660, 295] on icon "Automatically handles exceptions" at bounding box center [658, 295] width 8 height 8
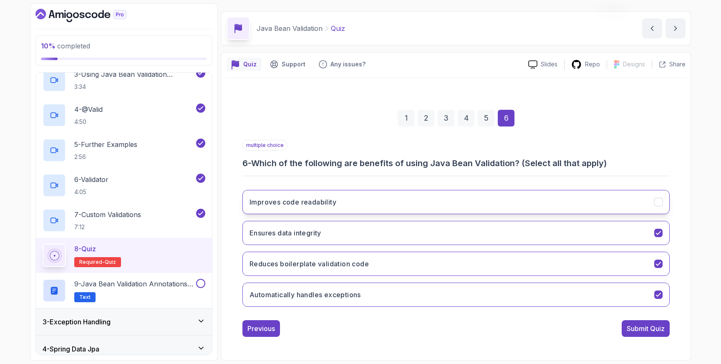
click at [662, 197] on button "Improves code readability" at bounding box center [455, 202] width 427 height 24
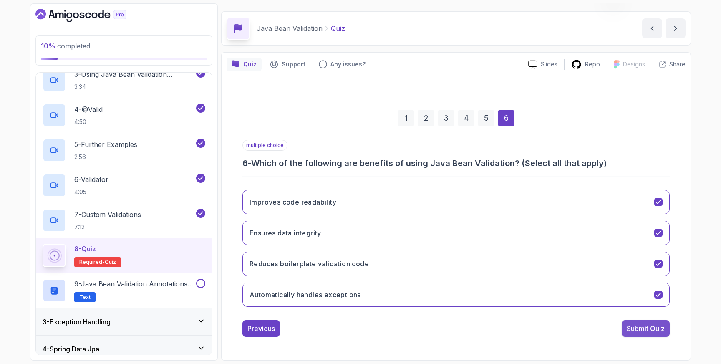
click at [653, 329] on div "Submit Quiz" at bounding box center [645, 328] width 38 height 10
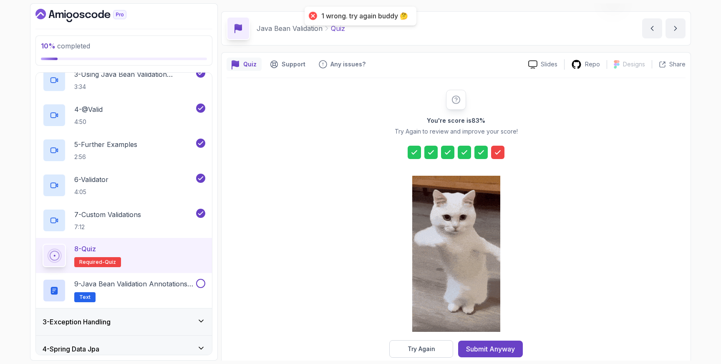
scroll to position [36, 0]
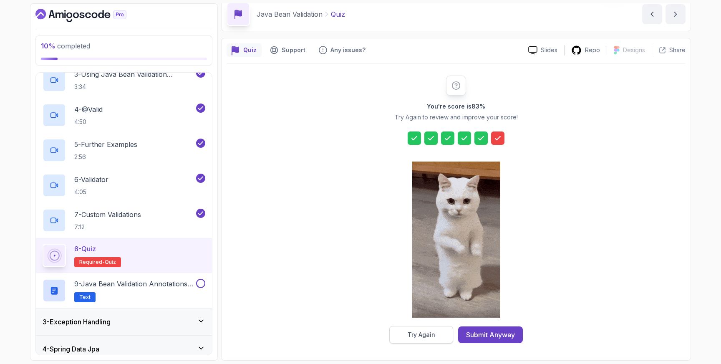
click at [435, 335] on button "Try Again" at bounding box center [421, 335] width 64 height 18
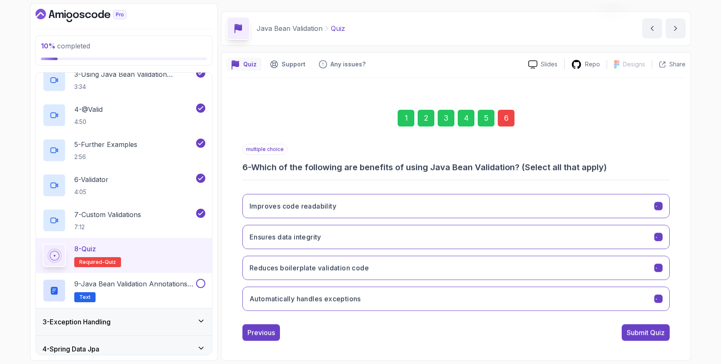
scroll to position [22, 0]
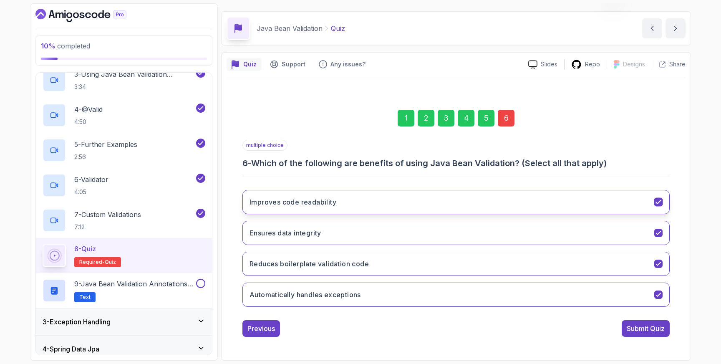
click at [658, 202] on icon "Improves code readability" at bounding box center [657, 201] width 5 height 3
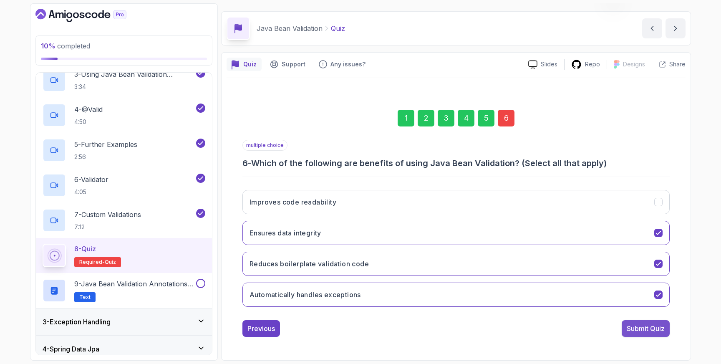
click at [641, 329] on div "Submit Quiz" at bounding box center [645, 328] width 38 height 10
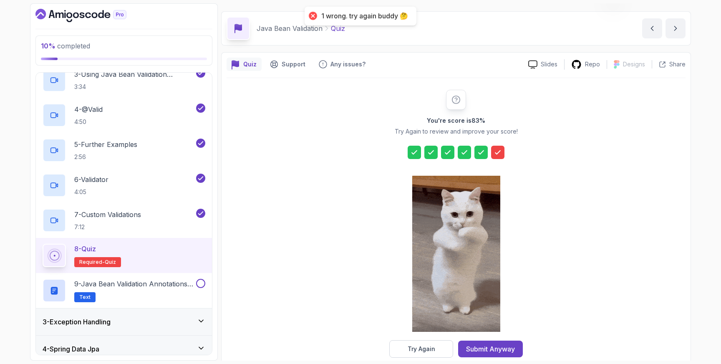
scroll to position [36, 0]
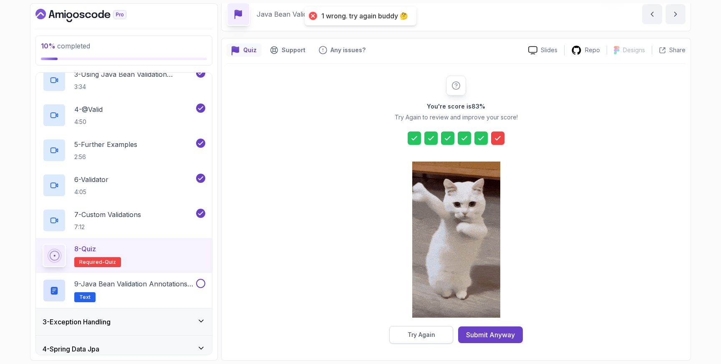
click at [439, 339] on button "Try Again" at bounding box center [421, 335] width 64 height 18
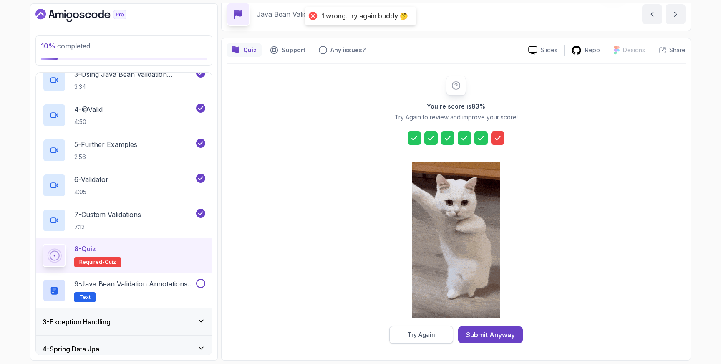
scroll to position [22, 0]
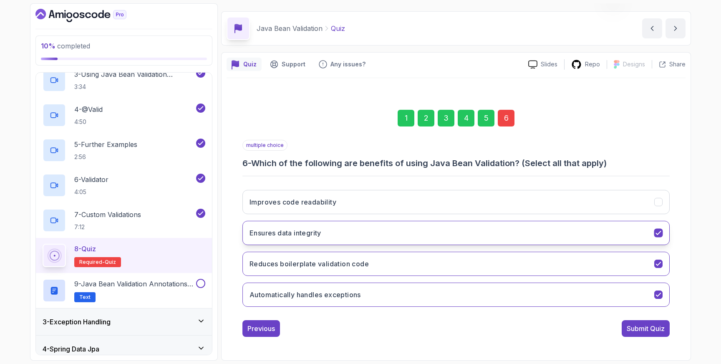
click at [658, 232] on icon "Ensures data integrity" at bounding box center [658, 233] width 8 height 8
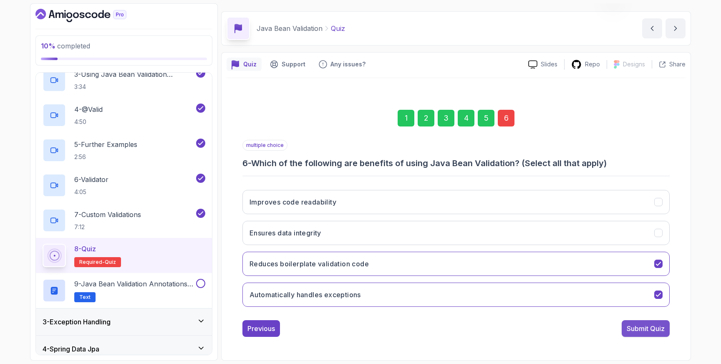
click at [640, 325] on div "Submit Quiz" at bounding box center [645, 328] width 38 height 10
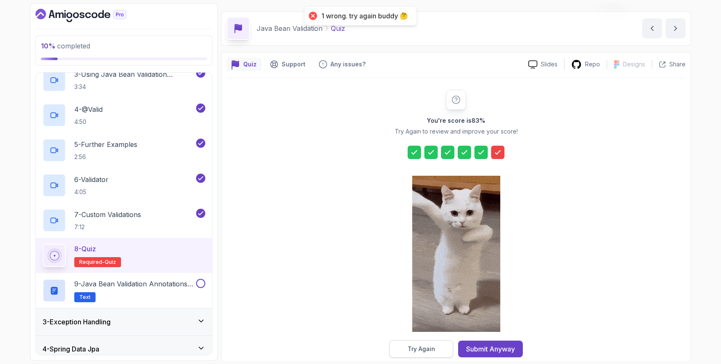
click at [434, 351] on button "Try Again" at bounding box center [421, 349] width 64 height 18
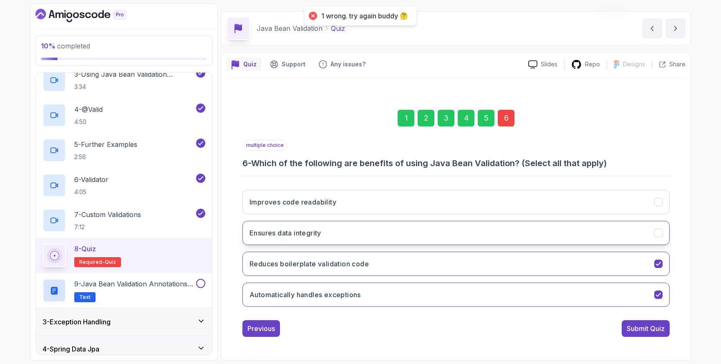
click at [659, 231] on icon "Ensures data integrity" at bounding box center [658, 233] width 8 height 8
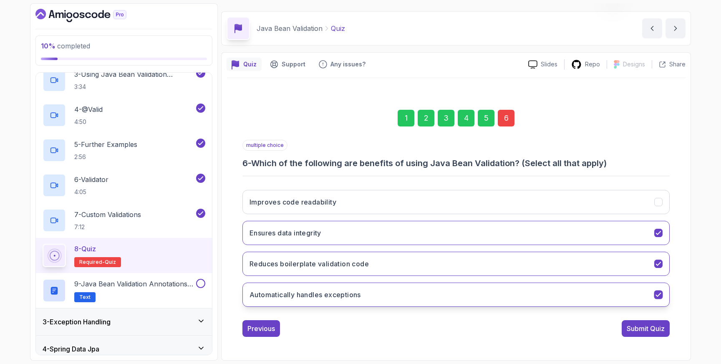
click at [659, 294] on icon "Automatically handles exceptions" at bounding box center [658, 295] width 8 height 8
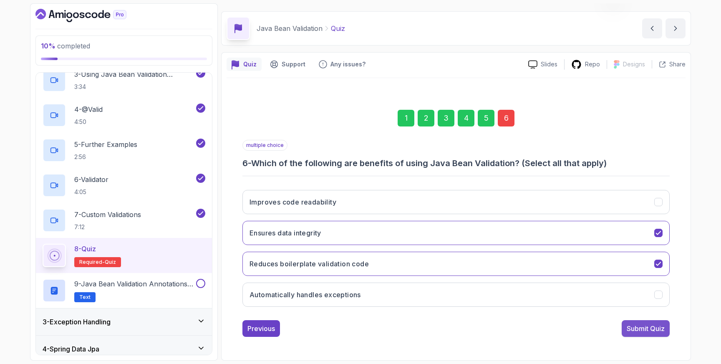
click at [652, 325] on div "Submit Quiz" at bounding box center [645, 328] width 38 height 10
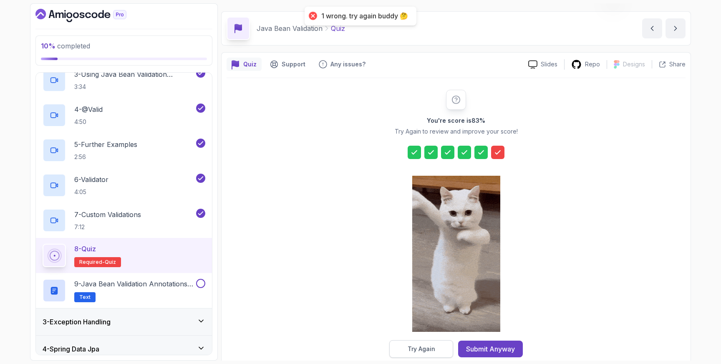
click at [428, 348] on div "Try Again" at bounding box center [421, 348] width 28 height 8
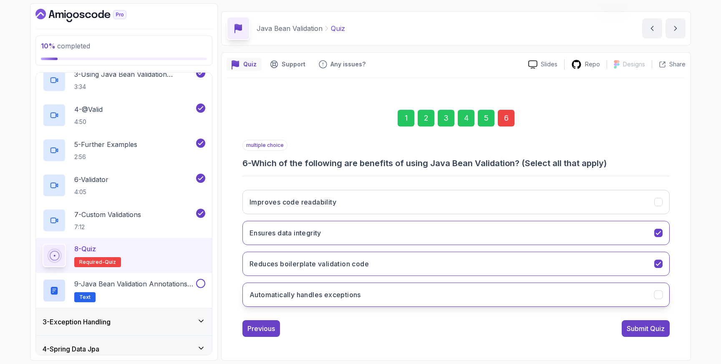
click at [657, 294] on icon "Automatically handles exceptions" at bounding box center [658, 295] width 8 height 8
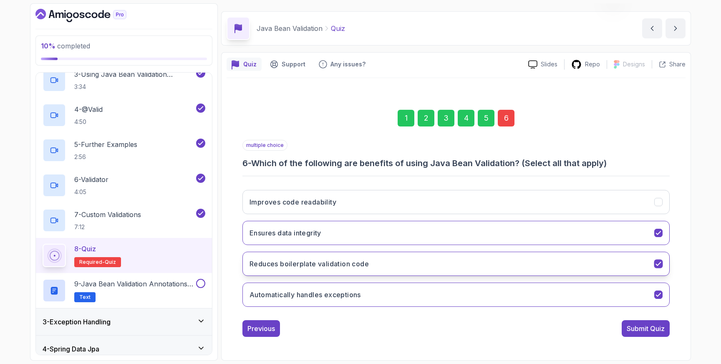
click at [656, 261] on icon "Reduces boilerplate validation code" at bounding box center [658, 264] width 8 height 8
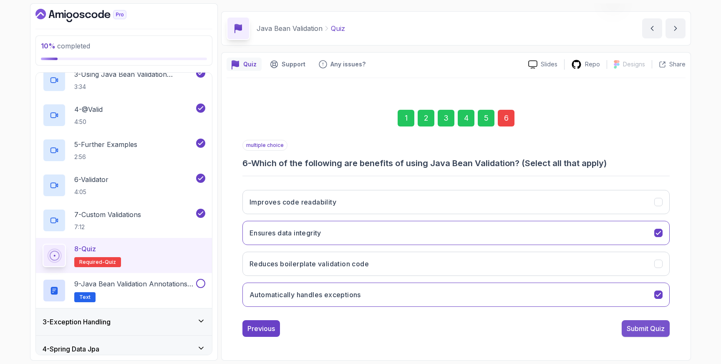
click at [644, 329] on div "Submit Quiz" at bounding box center [645, 328] width 38 height 10
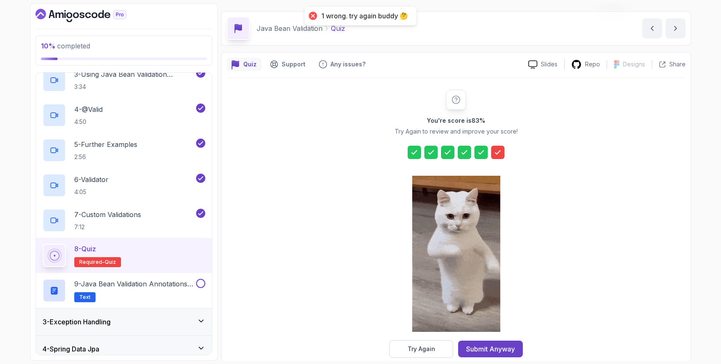
scroll to position [36, 0]
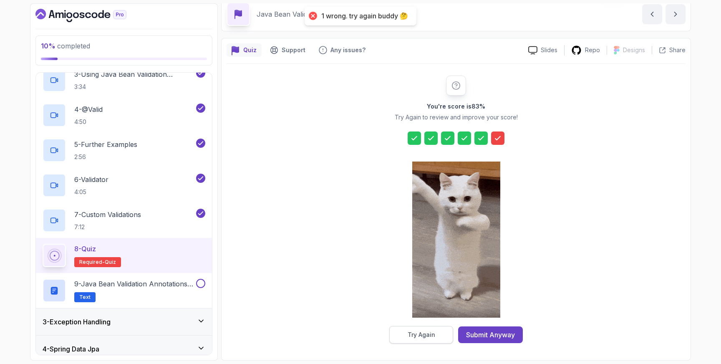
click at [429, 334] on div "Try Again" at bounding box center [421, 334] width 28 height 8
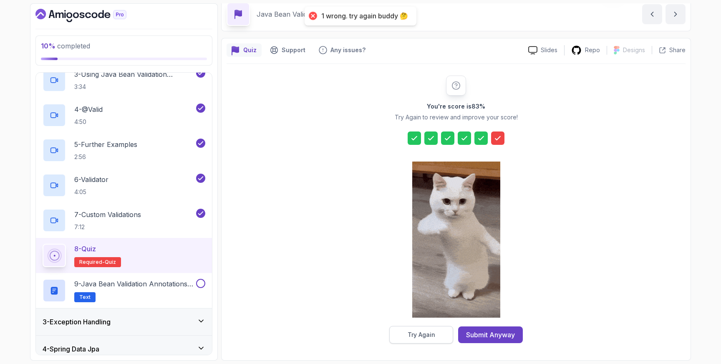
scroll to position [22, 0]
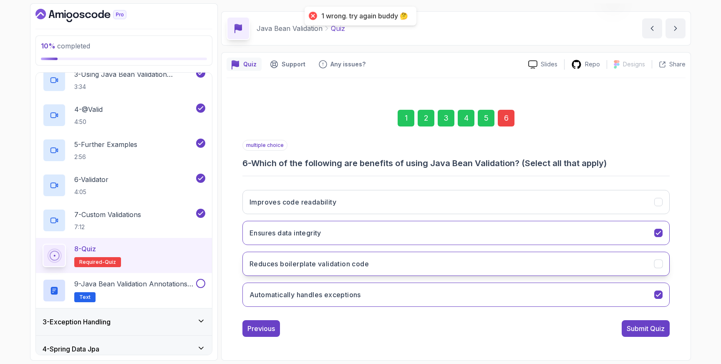
click at [655, 263] on icon "Reduces boilerplate validation code" at bounding box center [658, 264] width 8 height 8
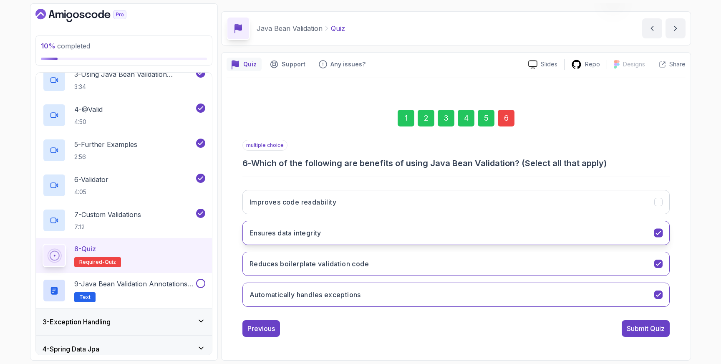
click at [660, 233] on icon "Ensures data integrity" at bounding box center [658, 233] width 8 height 8
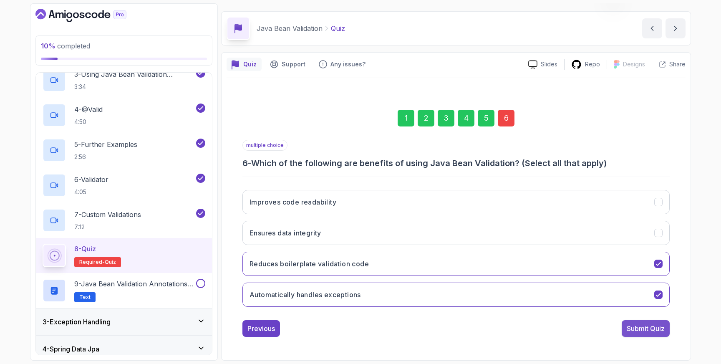
click at [655, 330] on div "Submit Quiz" at bounding box center [645, 328] width 38 height 10
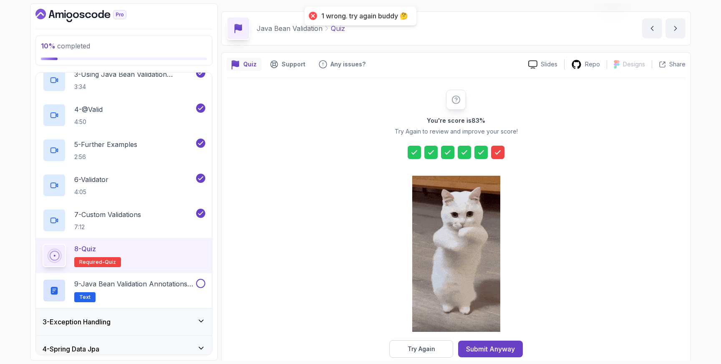
scroll to position [36, 0]
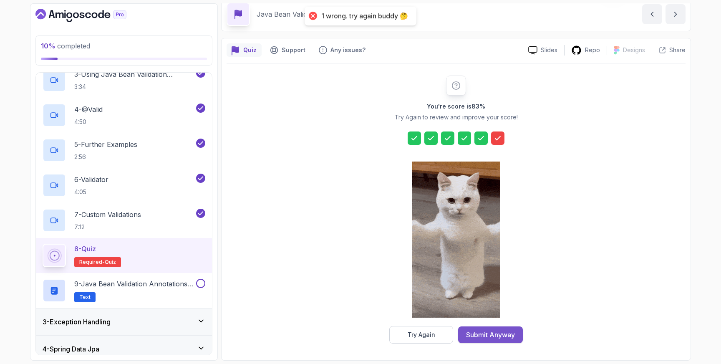
click at [507, 333] on div "Submit Anyway" at bounding box center [490, 334] width 49 height 10
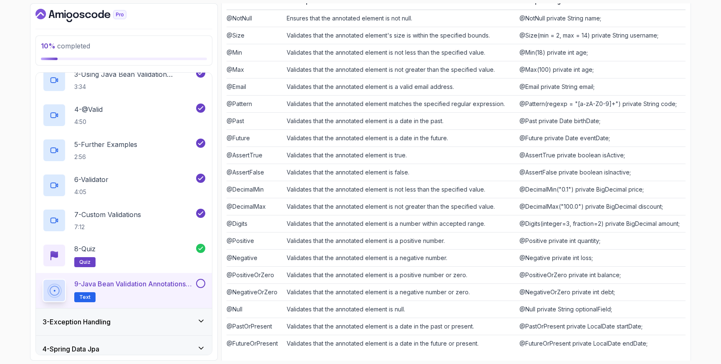
scroll to position [173, 0]
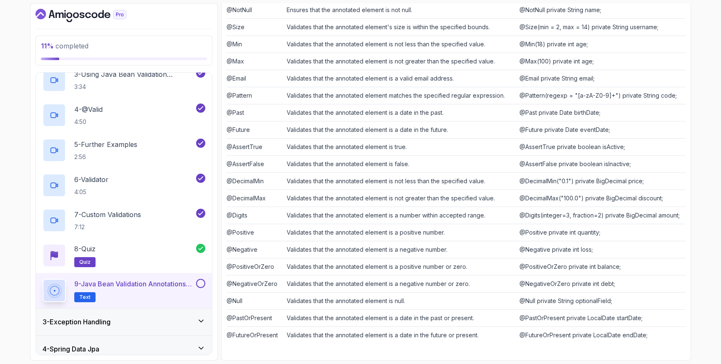
click at [199, 283] on button at bounding box center [200, 283] width 9 height 9
click at [200, 284] on button at bounding box center [200, 283] width 9 height 9
click at [133, 319] on div "3 - Exception Handling" at bounding box center [124, 321] width 163 height 10
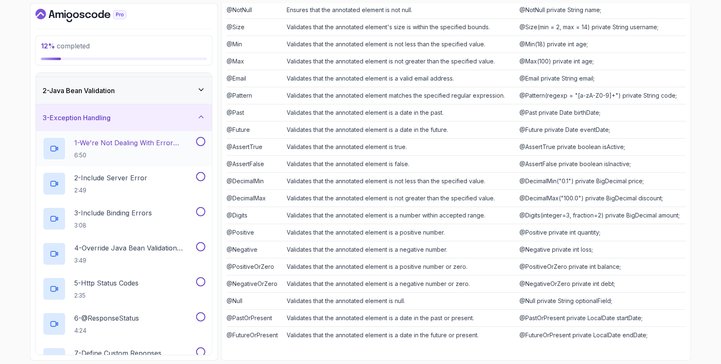
scroll to position [24, 0]
click at [148, 143] on p "1 - We're Not Dealing With Error Properply" at bounding box center [134, 141] width 120 height 10
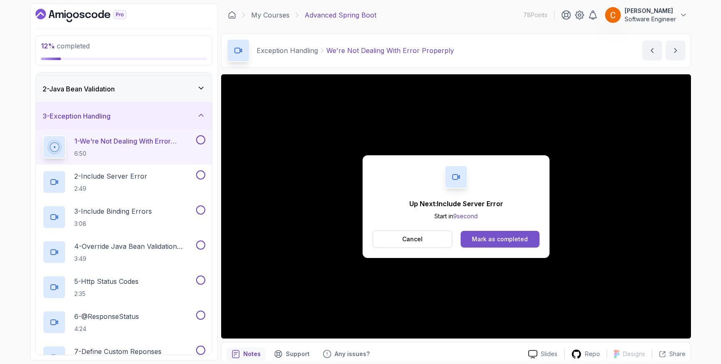
click at [508, 244] on button "Mark as completed" at bounding box center [499, 239] width 79 height 17
